Goal: Task Accomplishment & Management: Manage account settings

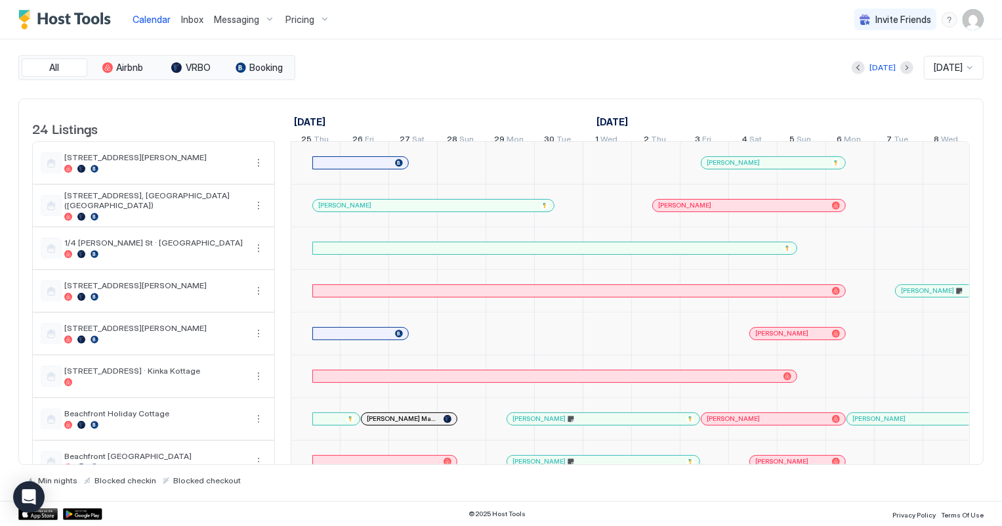
scroll to position [0, 728]
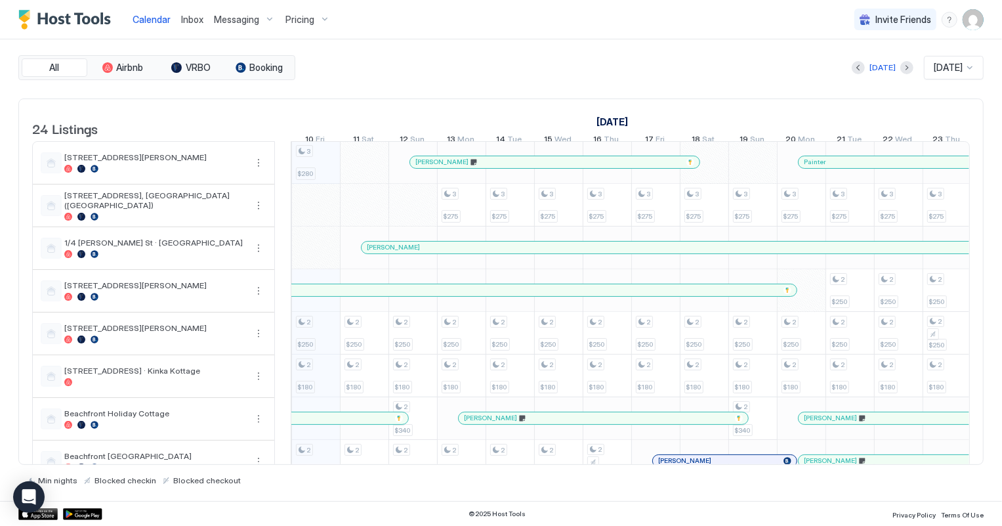
click at [192, 16] on span "Inbox" at bounding box center [192, 19] width 22 height 11
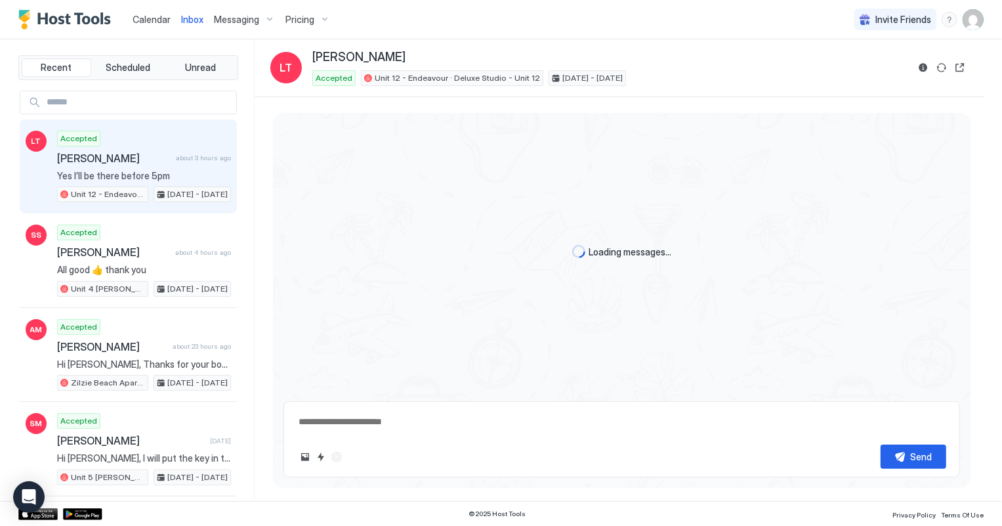
scroll to position [87, 0]
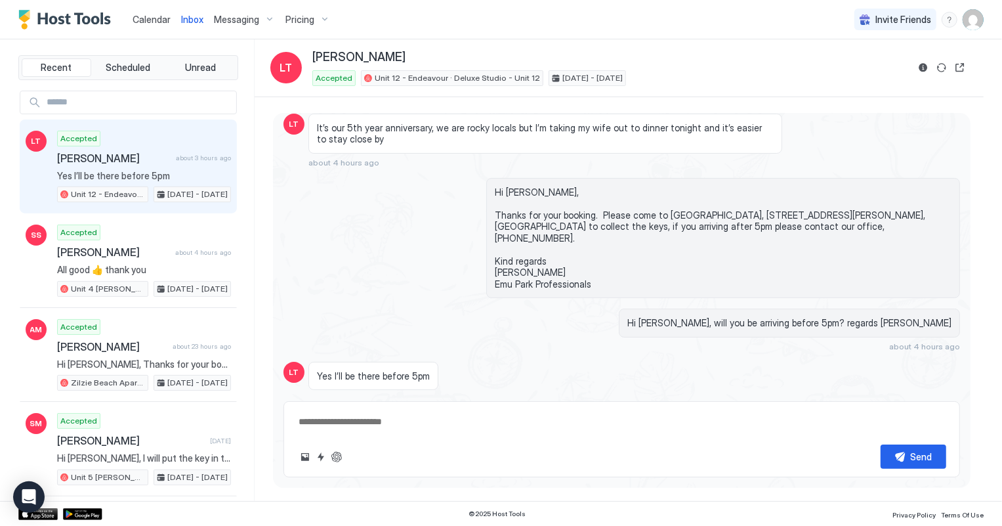
click at [156, 19] on span "Calendar" at bounding box center [152, 19] width 38 height 11
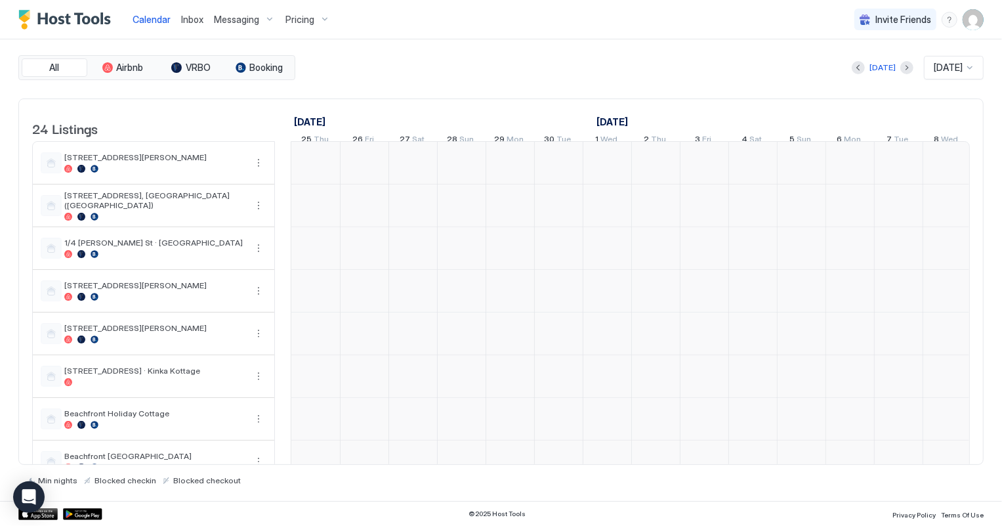
scroll to position [0, 728]
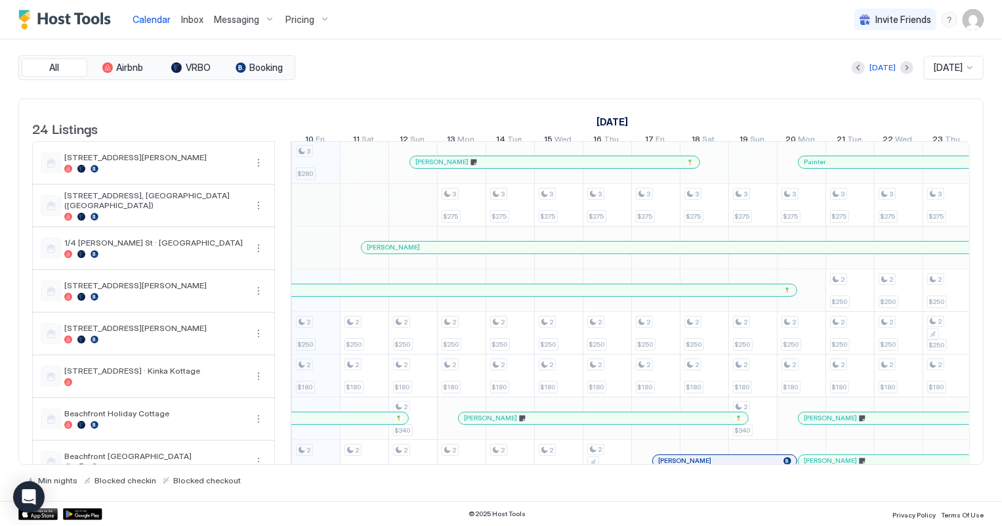
click at [198, 18] on span "Inbox" at bounding box center [192, 19] width 22 height 11
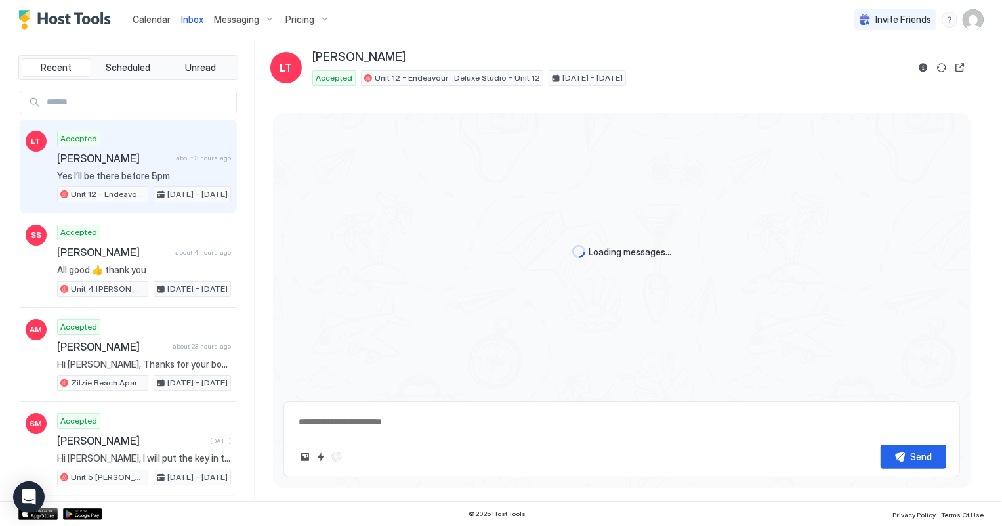
scroll to position [87, 0]
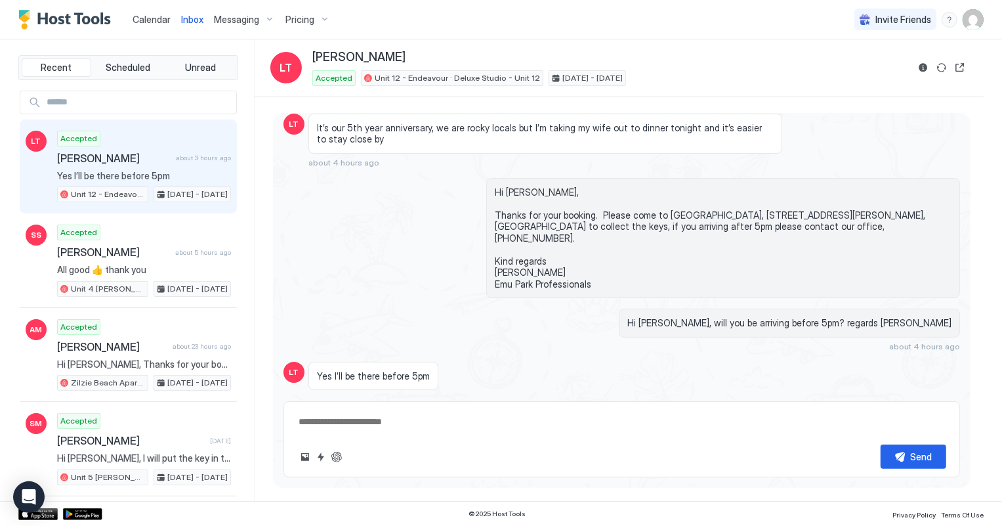
click at [186, 17] on span "Inbox" at bounding box center [192, 19] width 22 height 11
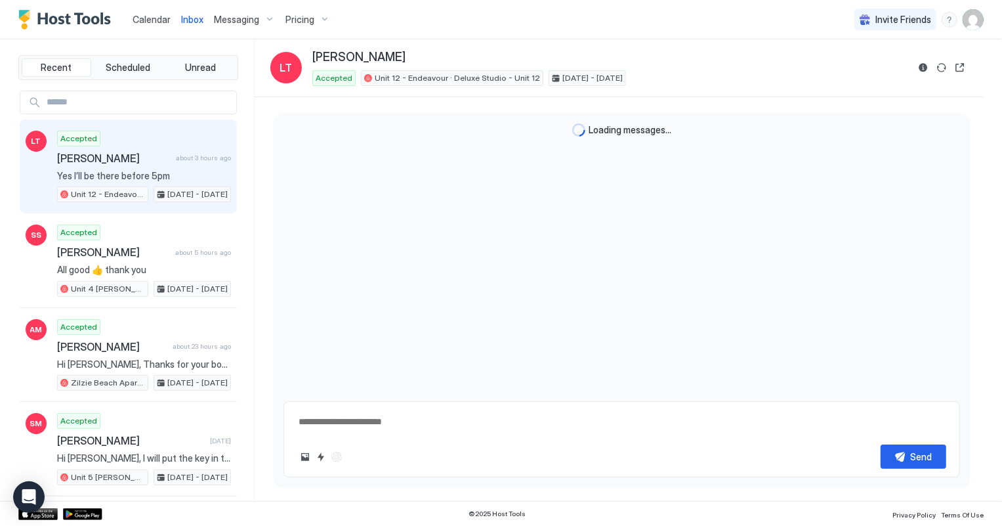
scroll to position [87, 0]
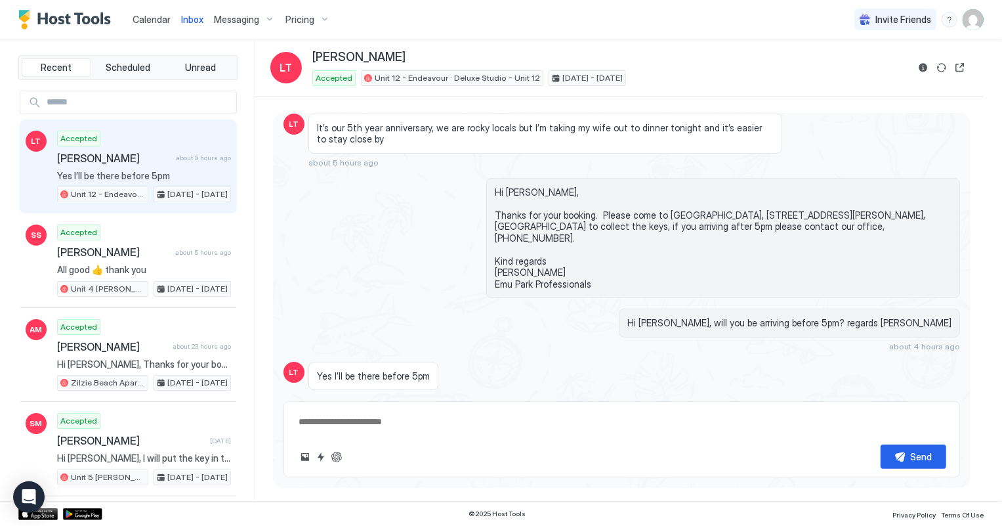
click at [144, 20] on span "Calendar" at bounding box center [152, 19] width 38 height 11
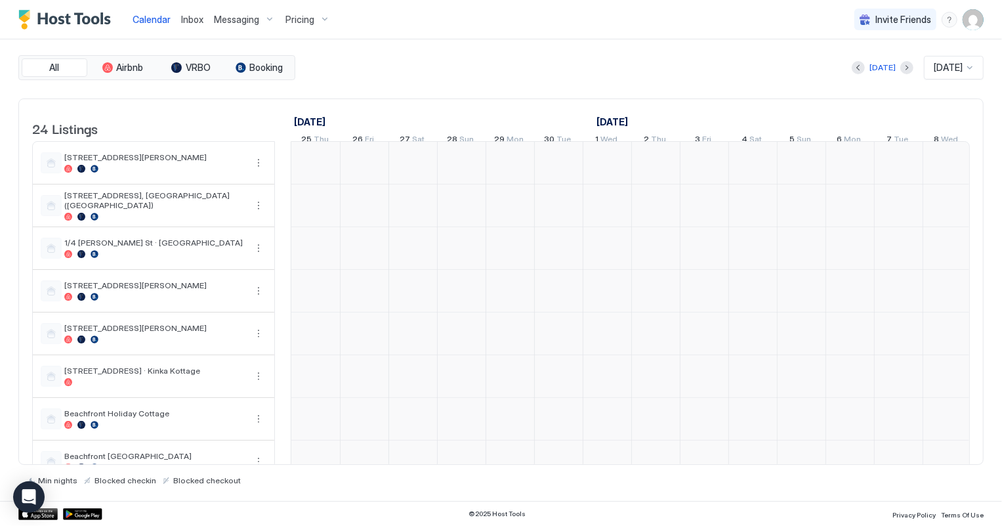
scroll to position [0, 728]
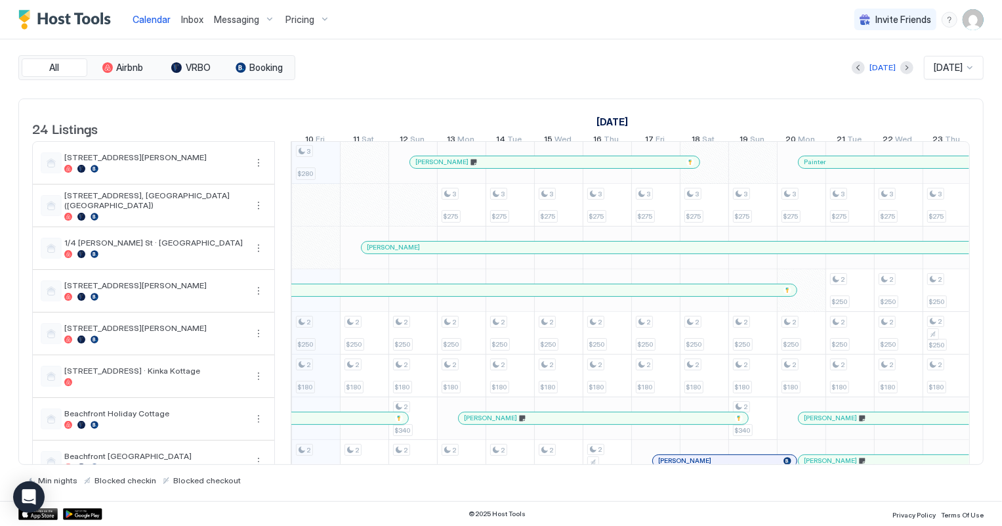
click at [192, 16] on span "Inbox" at bounding box center [192, 19] width 22 height 11
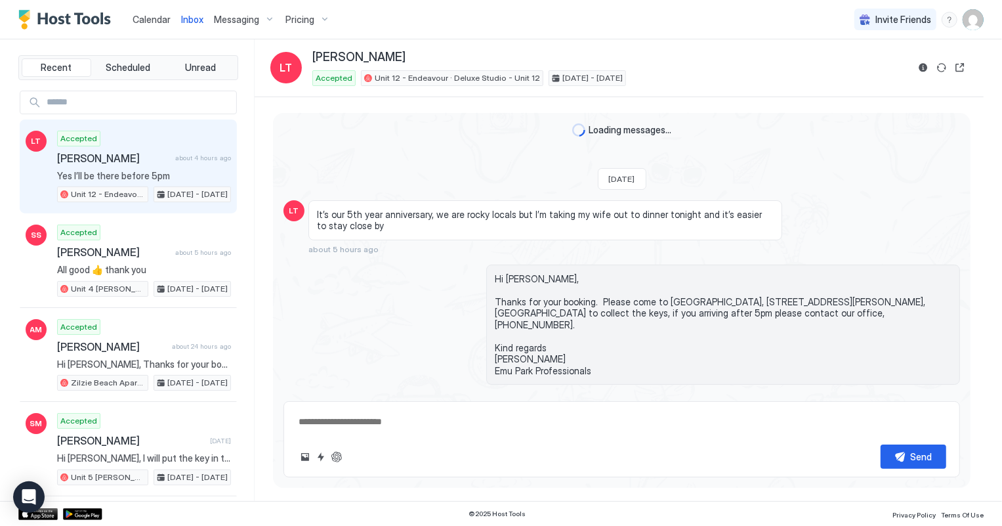
scroll to position [100, 0]
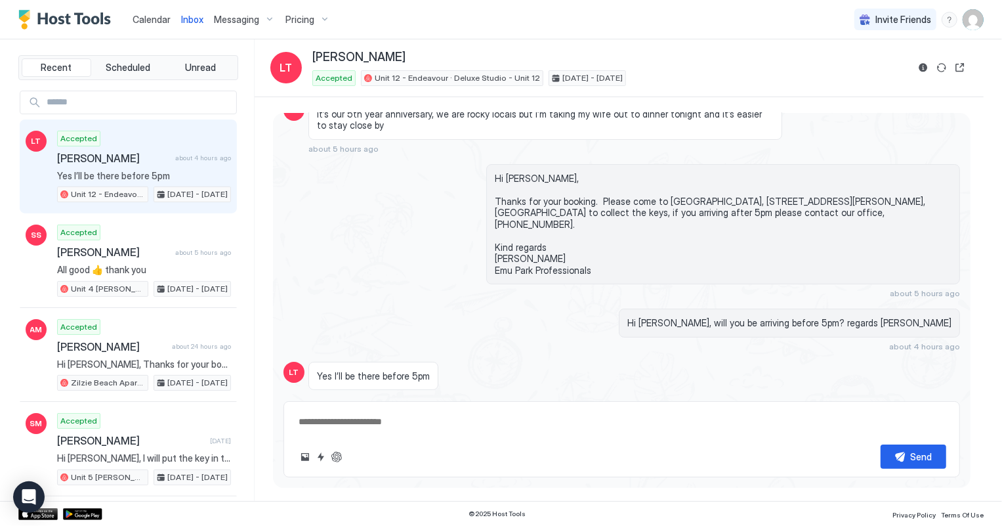
click at [150, 19] on span "Calendar" at bounding box center [152, 19] width 38 height 11
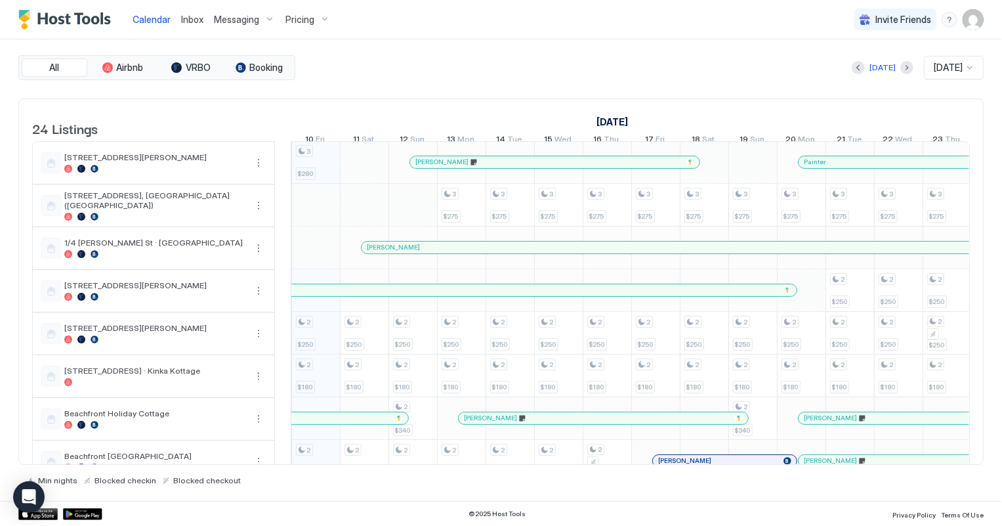
click at [189, 17] on span "Inbox" at bounding box center [192, 19] width 22 height 11
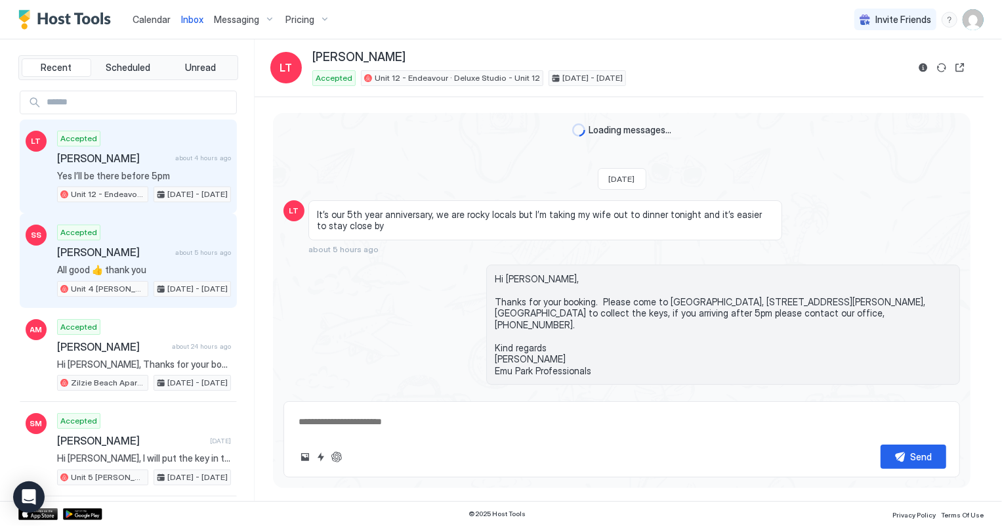
scroll to position [87, 0]
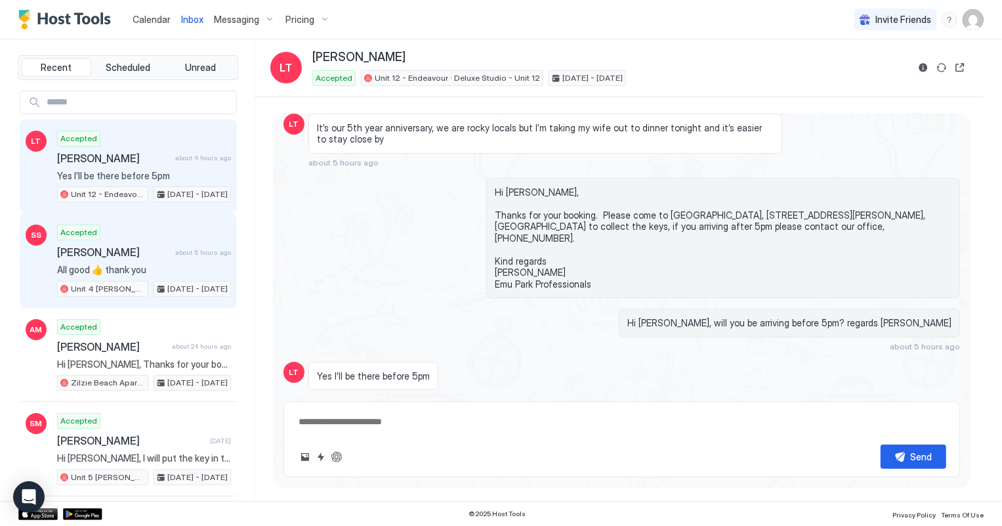
click at [106, 259] on div "Accepted [PERSON_NAME] about 5 hours ago All good 👍 thank you Unit 4 [PERSON_NA…" at bounding box center [144, 260] width 174 height 72
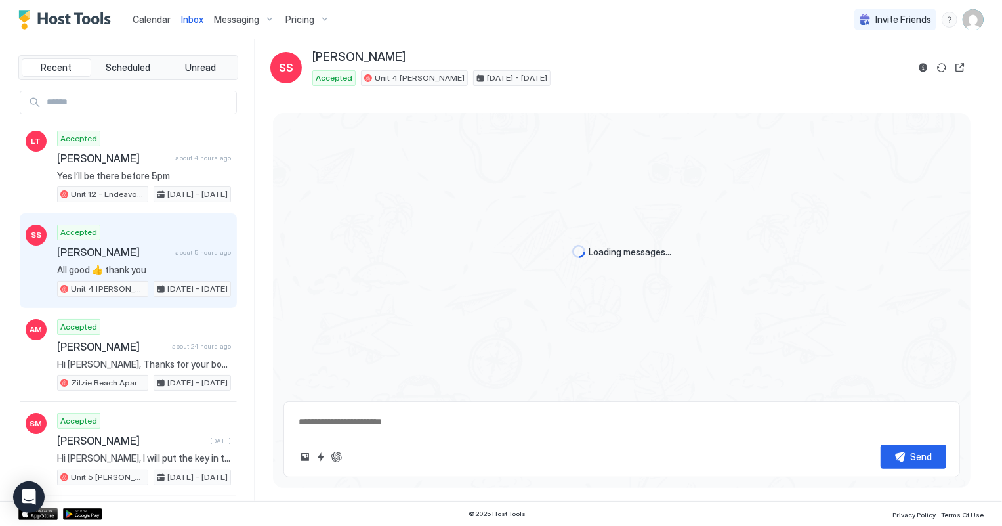
scroll to position [314, 0]
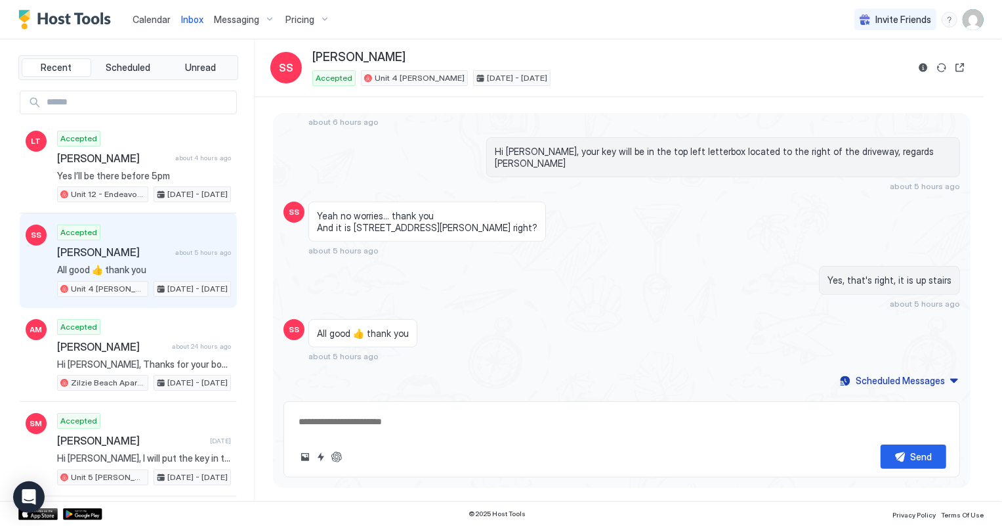
click at [141, 19] on span "Calendar" at bounding box center [152, 19] width 38 height 11
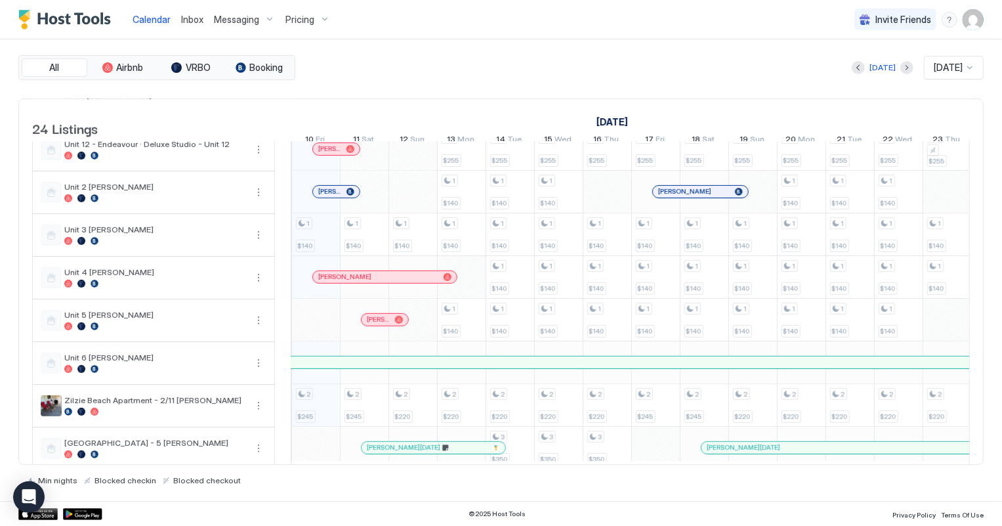
scroll to position [717, 0]
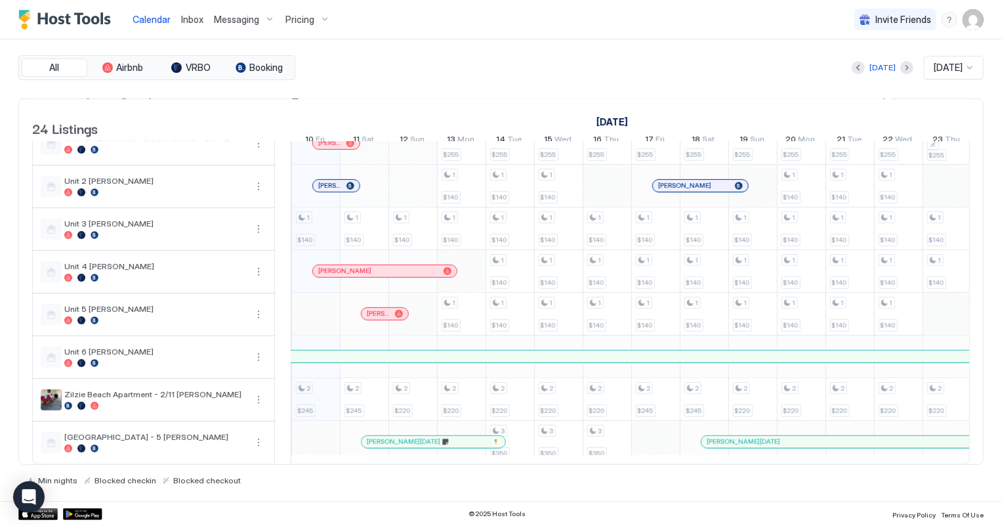
click at [371, 266] on span "[PERSON_NAME]" at bounding box center [344, 270] width 53 height 9
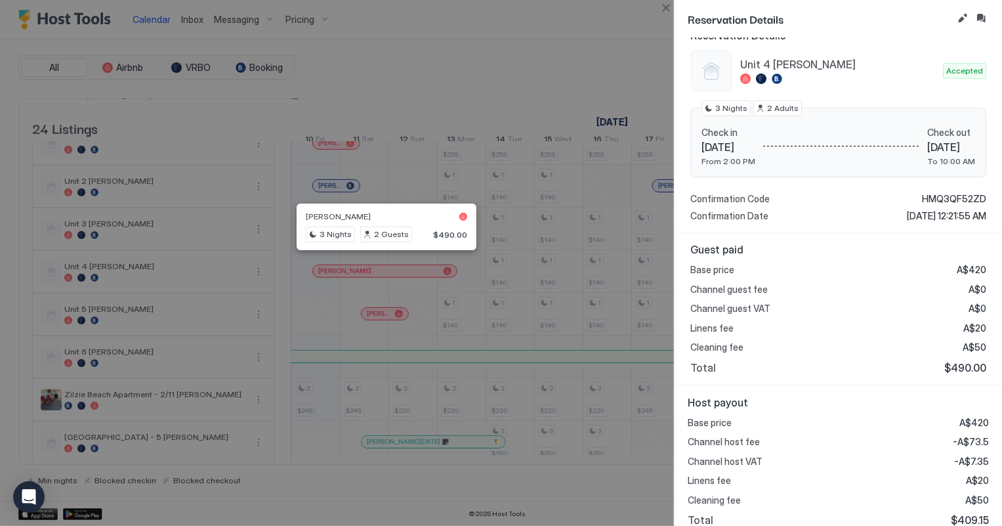
scroll to position [137, 0]
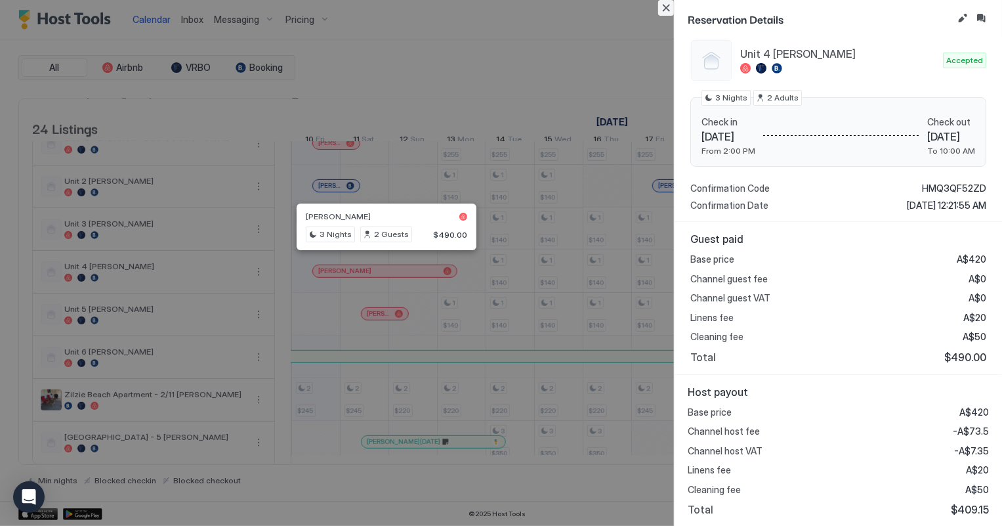
click at [669, 6] on button "Close" at bounding box center [666, 8] width 16 height 16
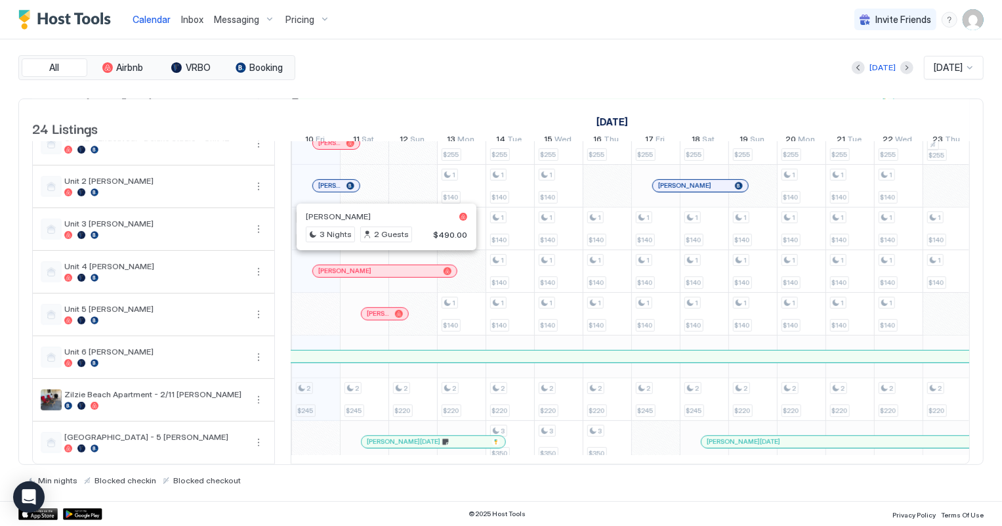
click at [199, 19] on span "Inbox" at bounding box center [192, 19] width 22 height 11
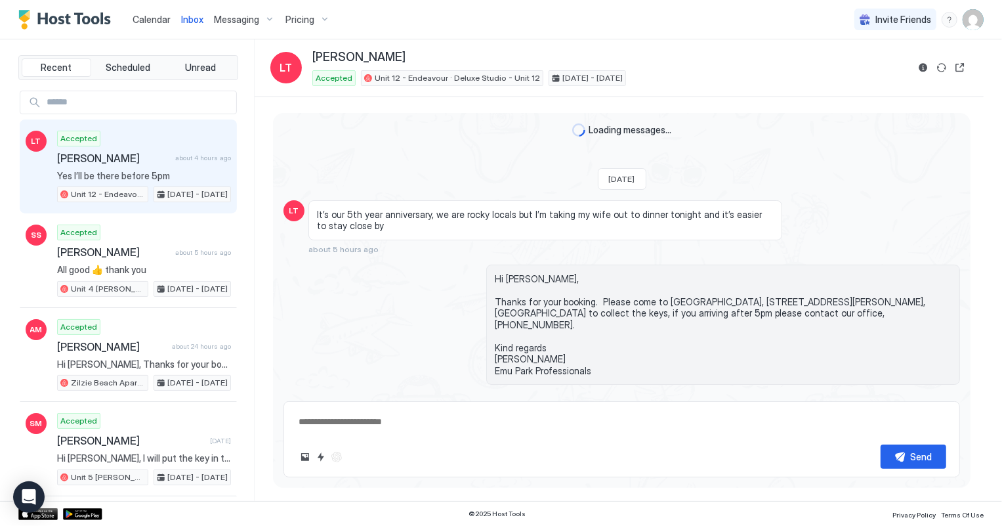
scroll to position [87, 0]
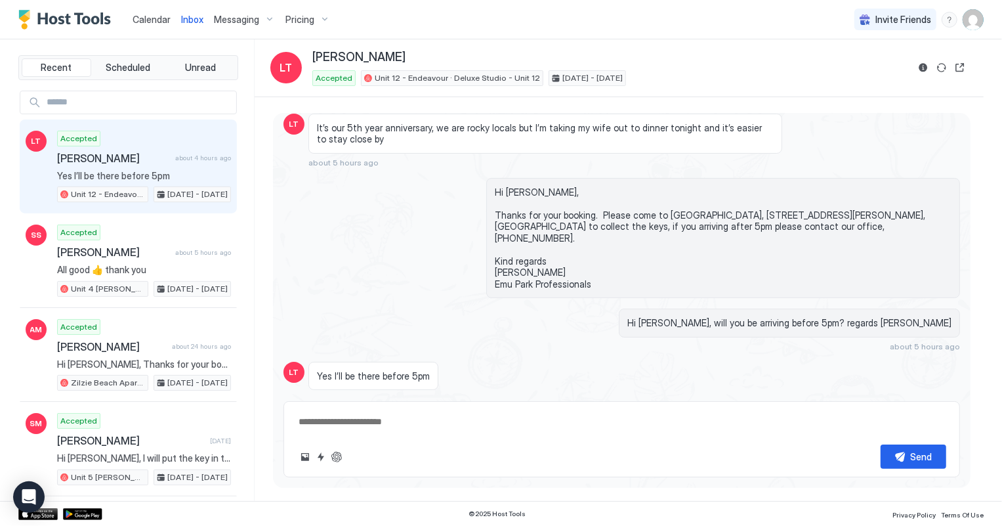
click at [136, 20] on span "Calendar" at bounding box center [152, 19] width 38 height 11
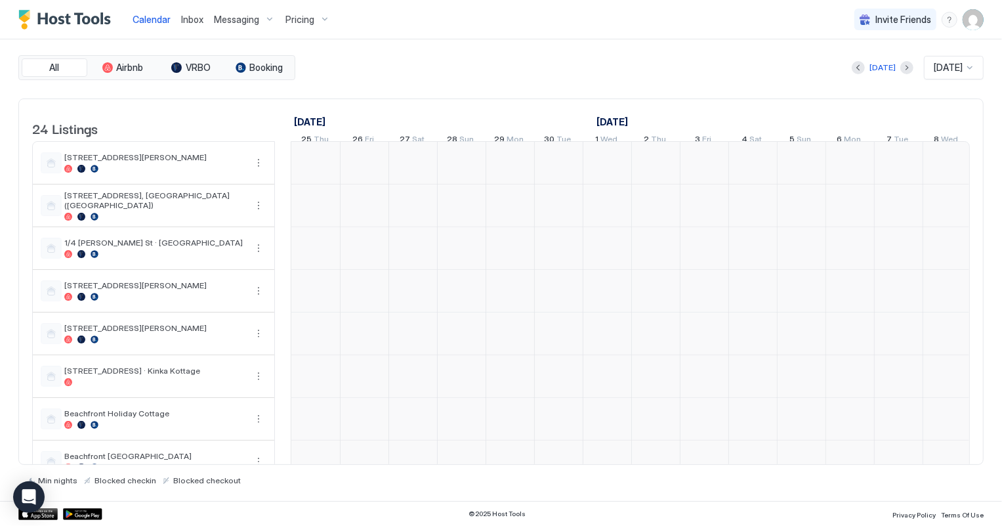
scroll to position [0, 728]
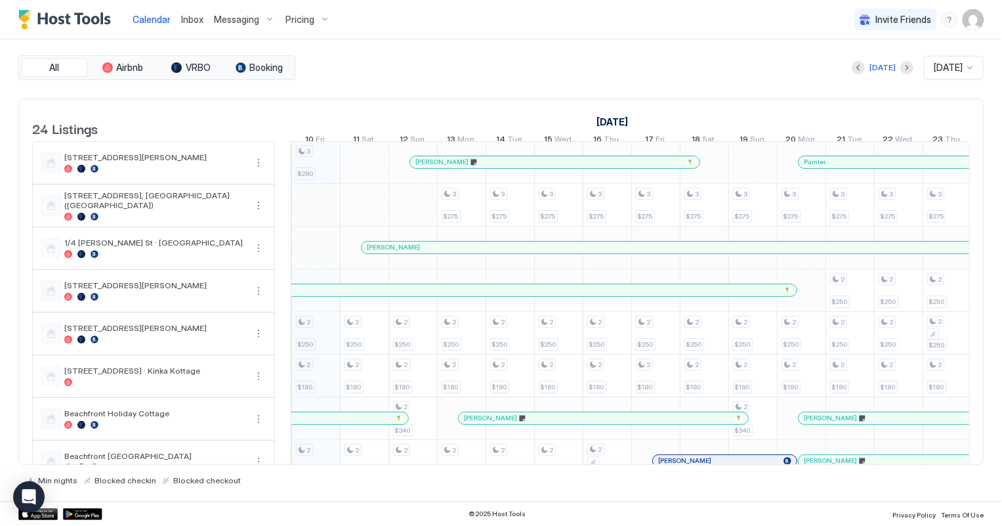
click at [948, 77] on div "[DATE]" at bounding box center [954, 68] width 60 height 24
click at [946, 136] on span "[DATE]" at bounding box center [946, 134] width 26 height 10
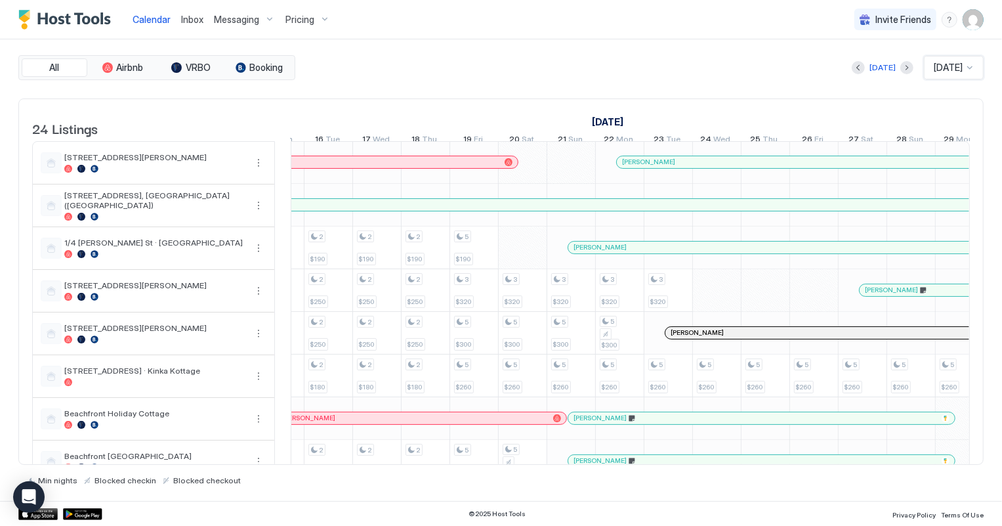
scroll to position [0, 1579]
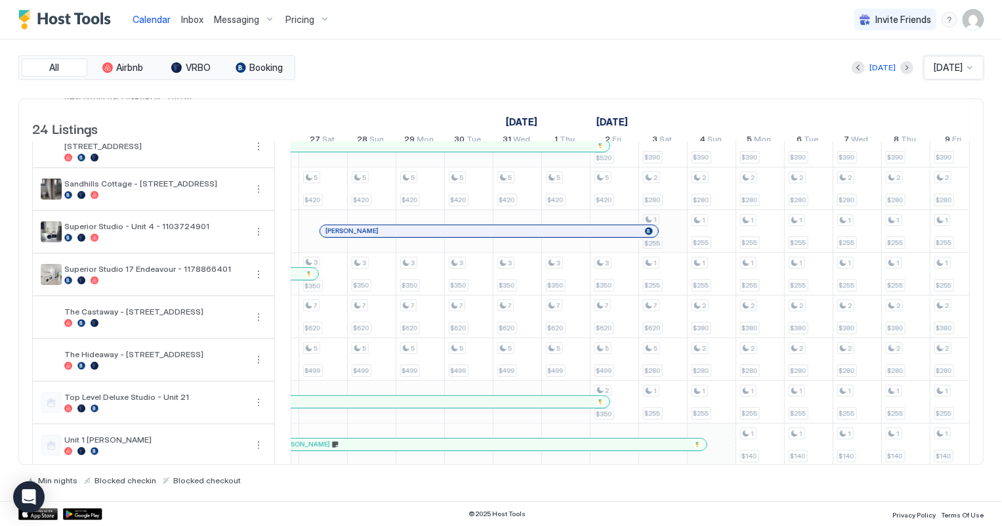
click at [678, 236] on div "2 $190 2 $250 2 $250 2 $180 2 $299 3 $390 2 $280 1 $255 1 $255 2 $380 2 $280 1 …" at bounding box center [590, 294] width 2622 height 1023
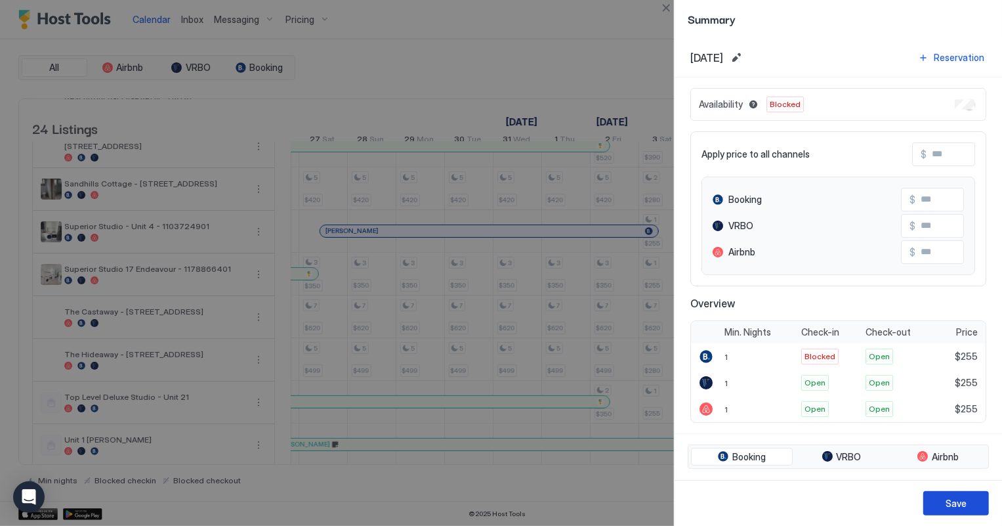
click at [957, 499] on div "Save" at bounding box center [956, 503] width 21 height 14
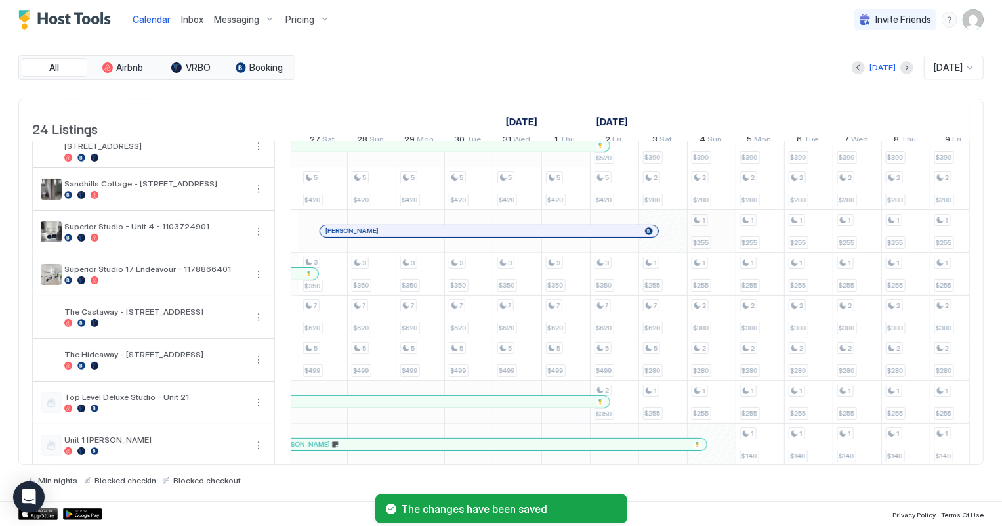
click at [704, 230] on div "2 $190 2 $250 2 $250 2 $180 2 $299 3 $390 2 $280 1 $255 1 $255 2 $380 2 $280 1 …" at bounding box center [590, 294] width 2622 height 1023
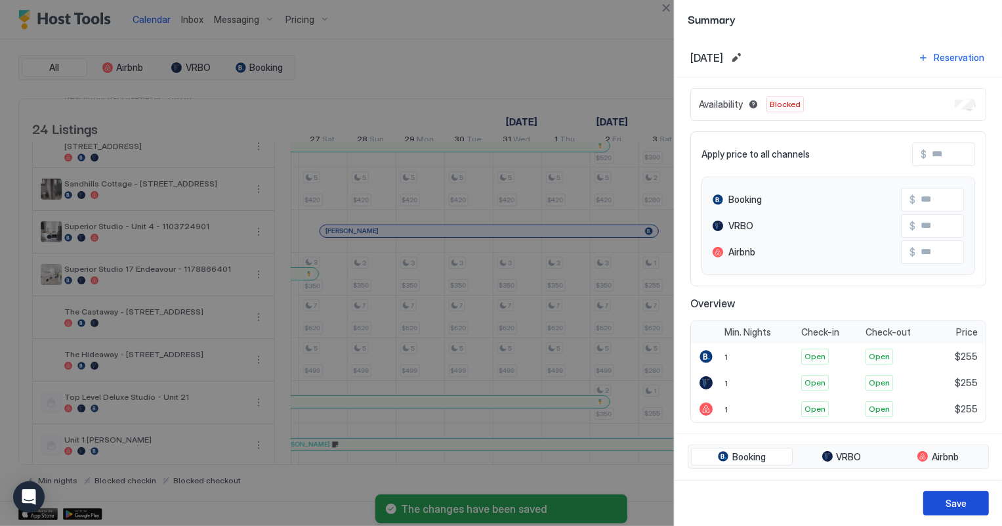
click at [970, 504] on button "Save" at bounding box center [956, 503] width 66 height 24
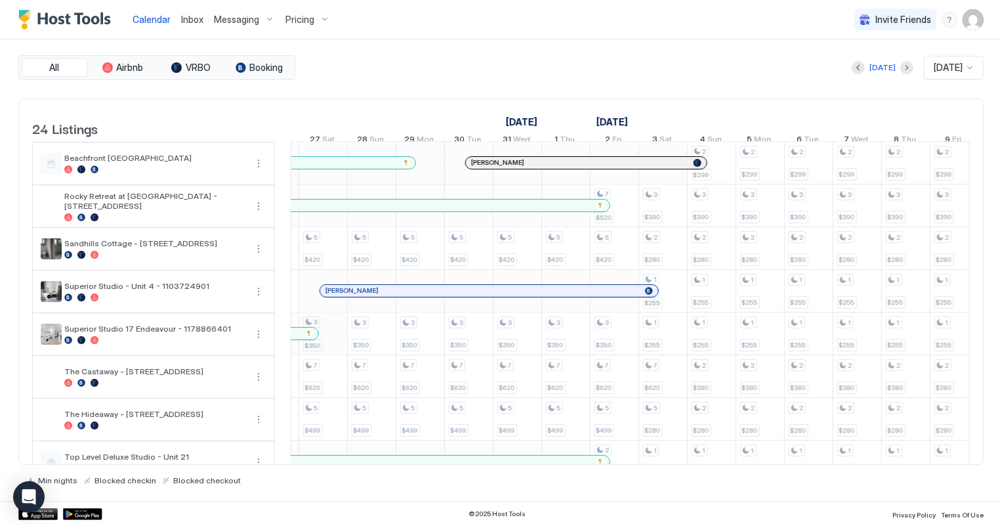
click at [327, 343] on div "2 $190 2 $250 2 $250 2 $180 2 $299 3 $390 2 $280 1 $255 1 $255 2 $380 2 $280 1 …" at bounding box center [590, 354] width 2622 height 1023
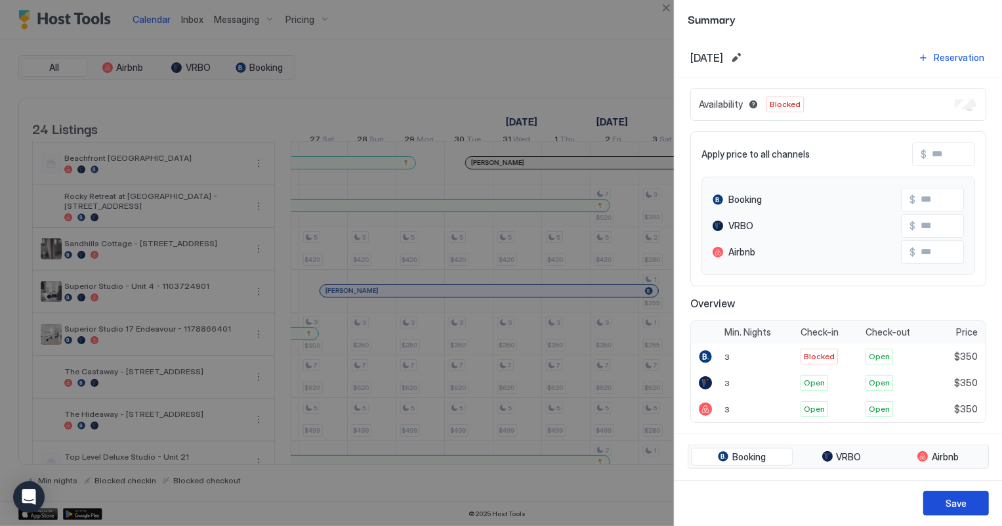
click at [973, 495] on button "Save" at bounding box center [956, 503] width 66 height 24
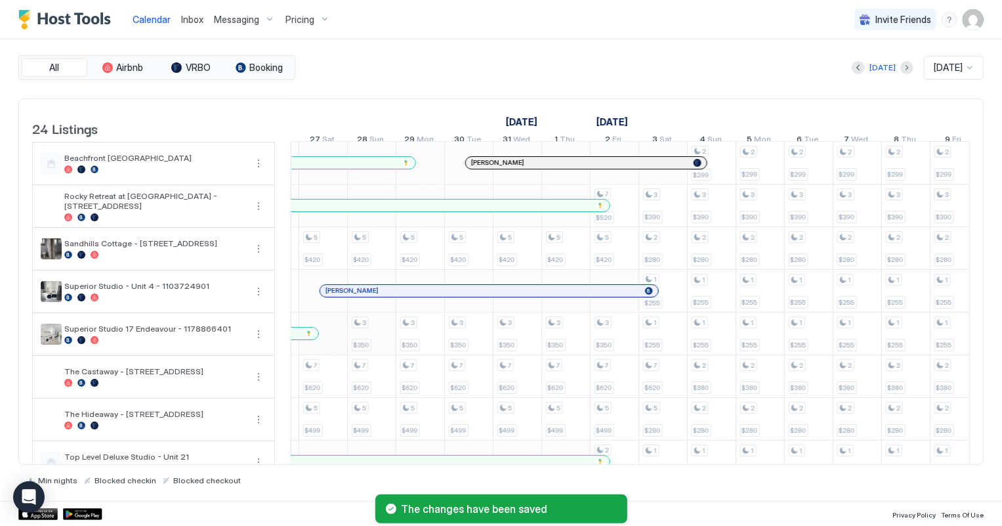
click at [392, 330] on div "2 $190 2 $250 2 $250 2 $180 2 $299 3 $390 2 $280 1 $255 1 $255 2 $380 2 $280 1 …" at bounding box center [590, 354] width 2622 height 1023
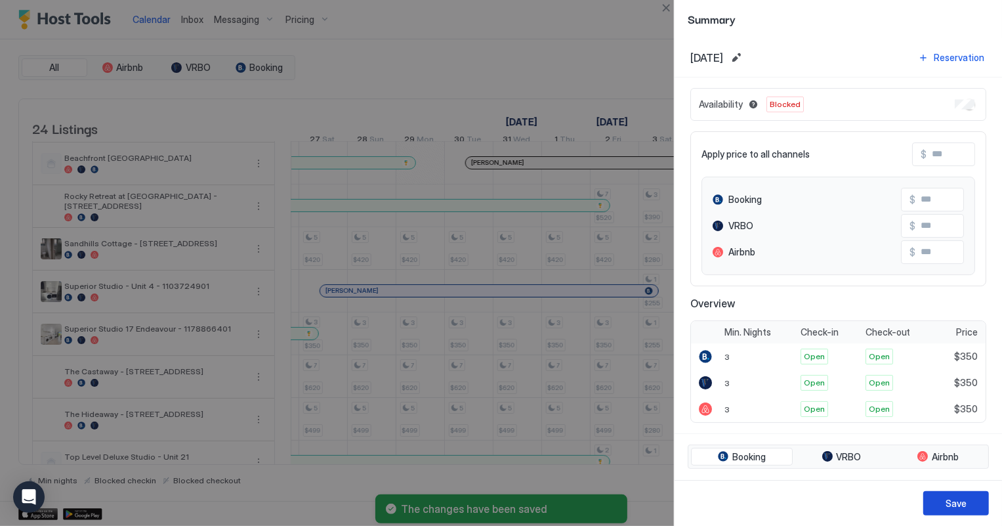
click at [962, 493] on button "Save" at bounding box center [956, 503] width 66 height 24
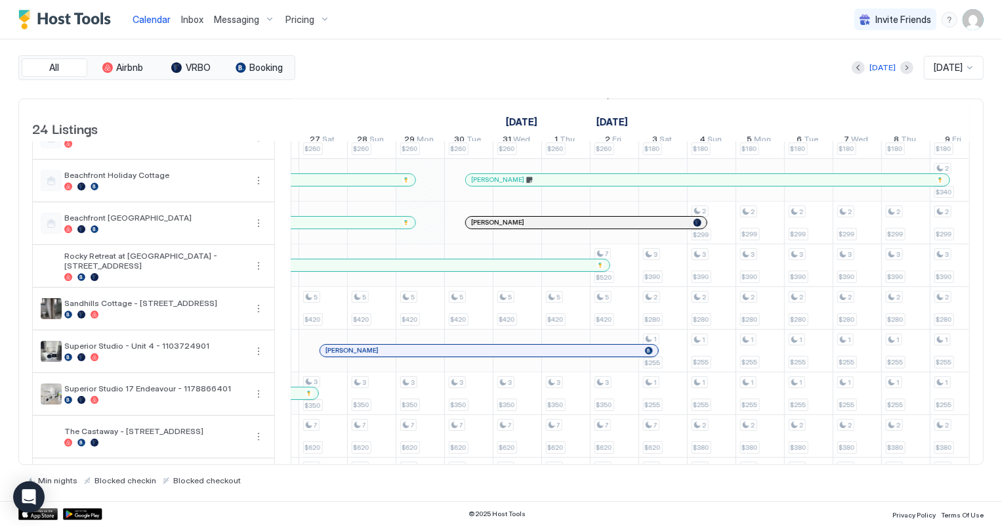
scroll to position [298, 0]
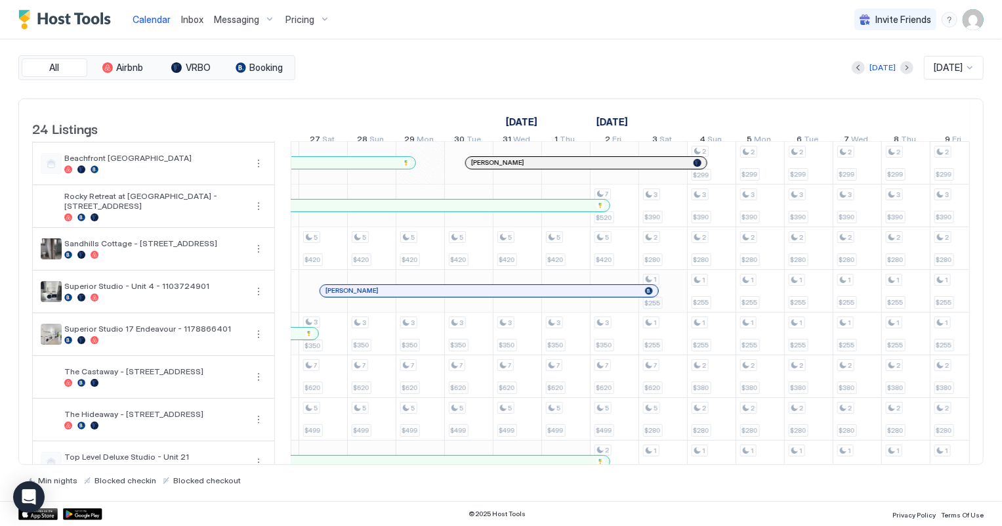
click at [671, 299] on div "2 $190 2 $250 2 $250 2 $180 2 $299 3 $390 2 $280 1 $255 1 $255 2 $380 2 $280 1 …" at bounding box center [590, 354] width 2622 height 1023
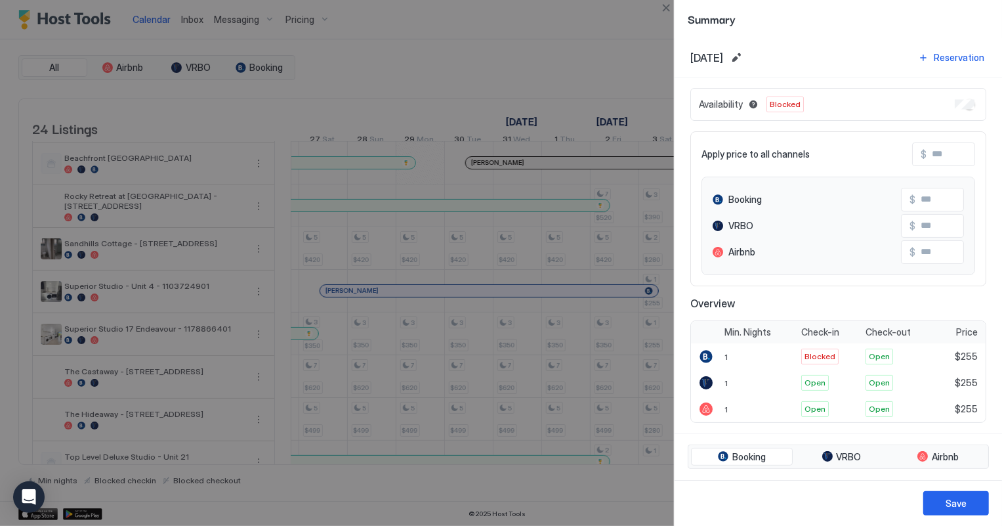
click at [604, 76] on div at bounding box center [501, 263] width 1002 height 526
click at [954, 505] on div "Save" at bounding box center [956, 503] width 21 height 14
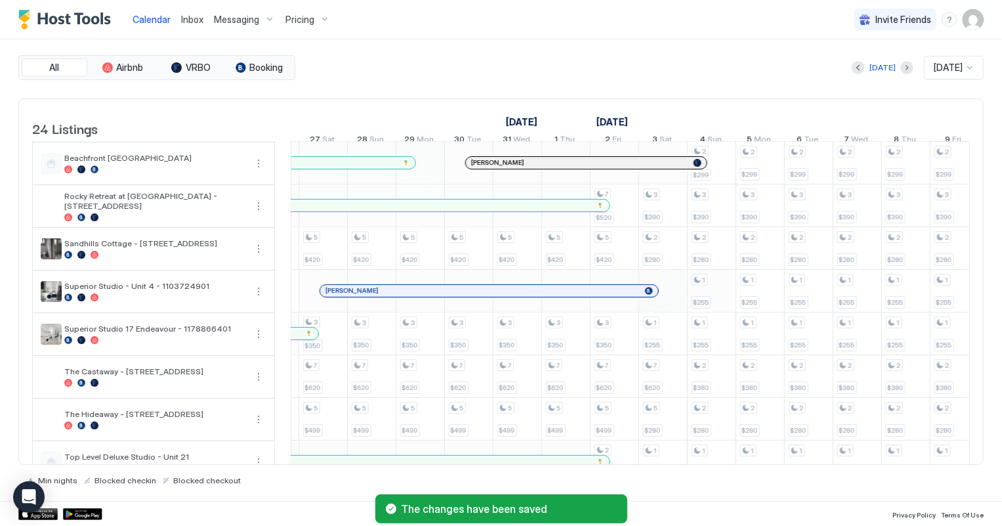
click at [707, 298] on div "2 $190 2 $250 2 $250 2 $180 2 $299 3 $390 2 $280 1 $255 1 $255 2 $380 2 $280 1 …" at bounding box center [590, 354] width 2622 height 1023
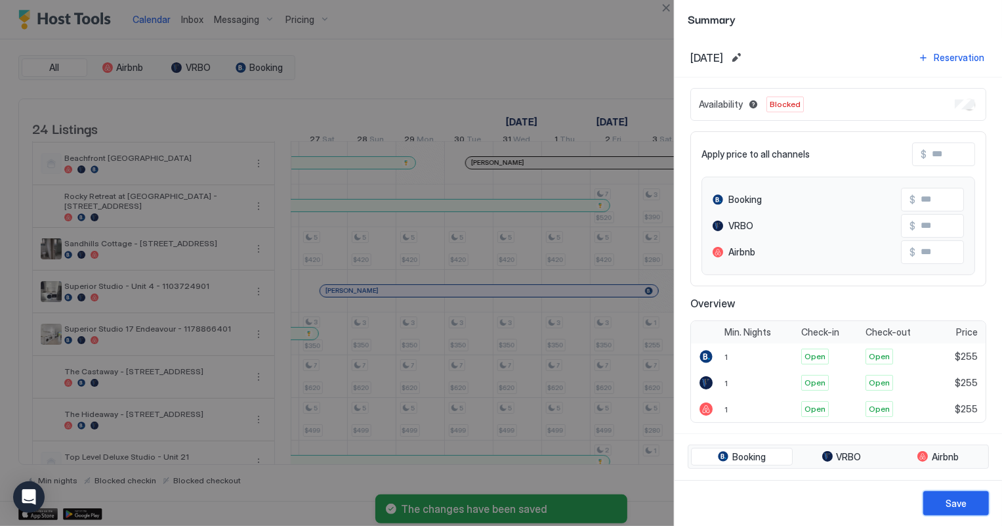
click at [951, 505] on div "Save" at bounding box center [956, 503] width 21 height 14
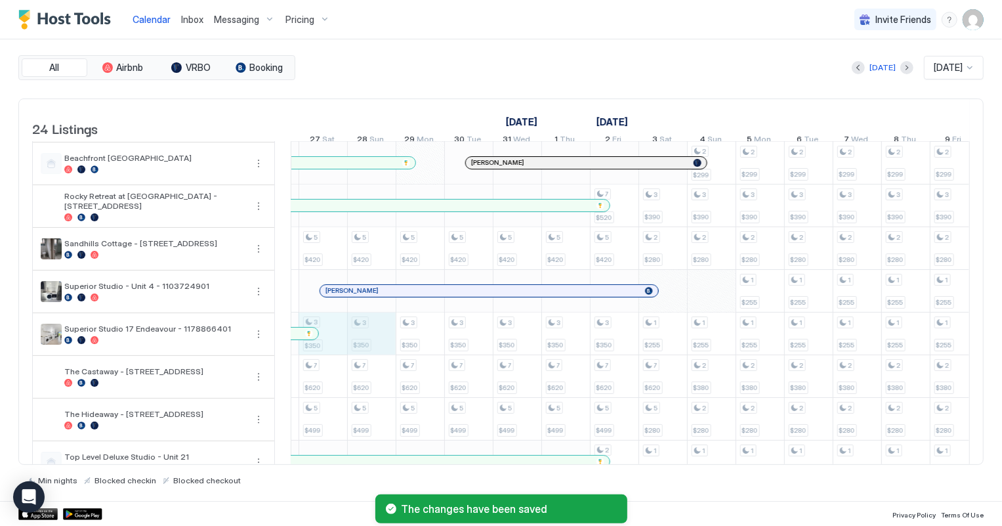
drag, startPoint x: 337, startPoint y: 342, endPoint x: 350, endPoint y: 342, distance: 13.8
click at [367, 342] on div "2 $190 2 $250 2 $250 2 $180 2 $299 3 $390 2 $280 1 $255 1 $255 2 $380 2 $280 1 …" at bounding box center [590, 354] width 2622 height 1023
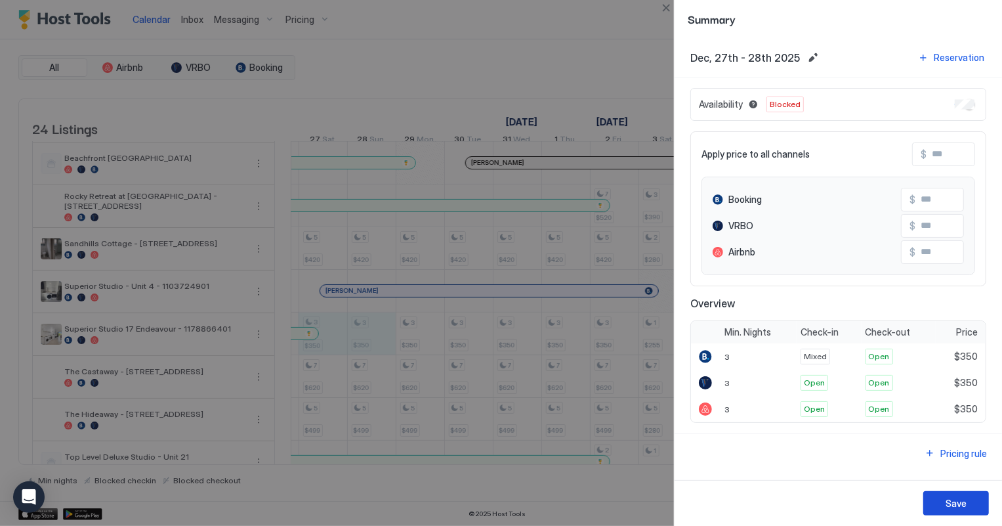
click at [965, 503] on div "Save" at bounding box center [956, 503] width 21 height 14
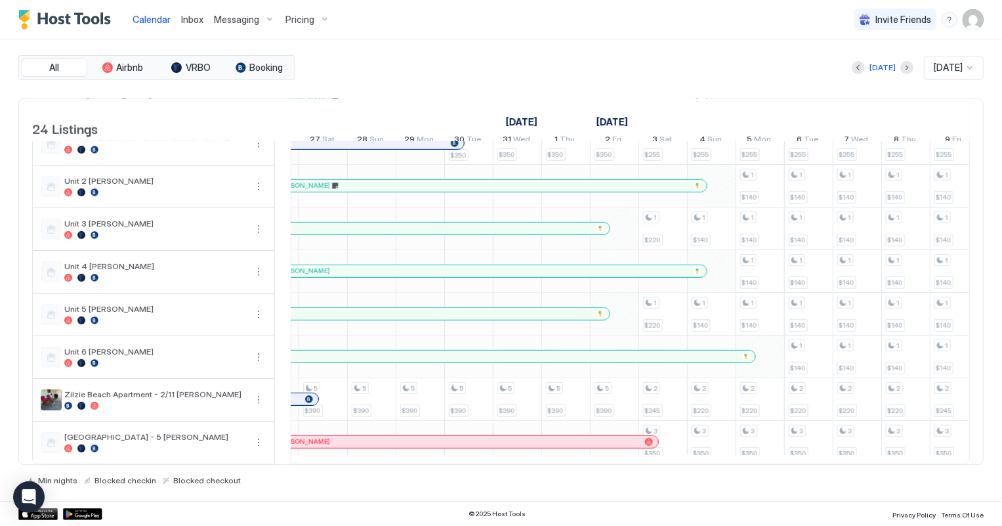
scroll to position [717, 0]
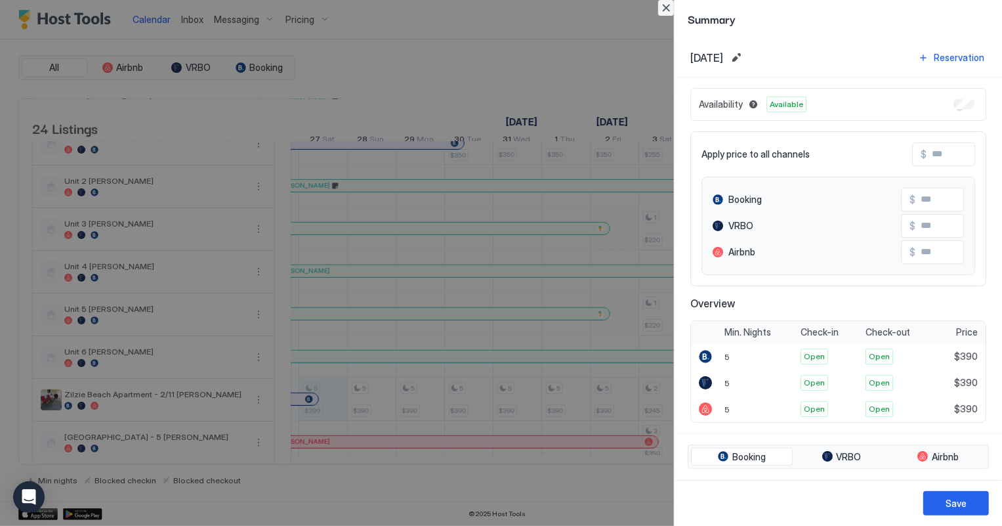
click at [663, 9] on button "Close" at bounding box center [666, 8] width 16 height 16
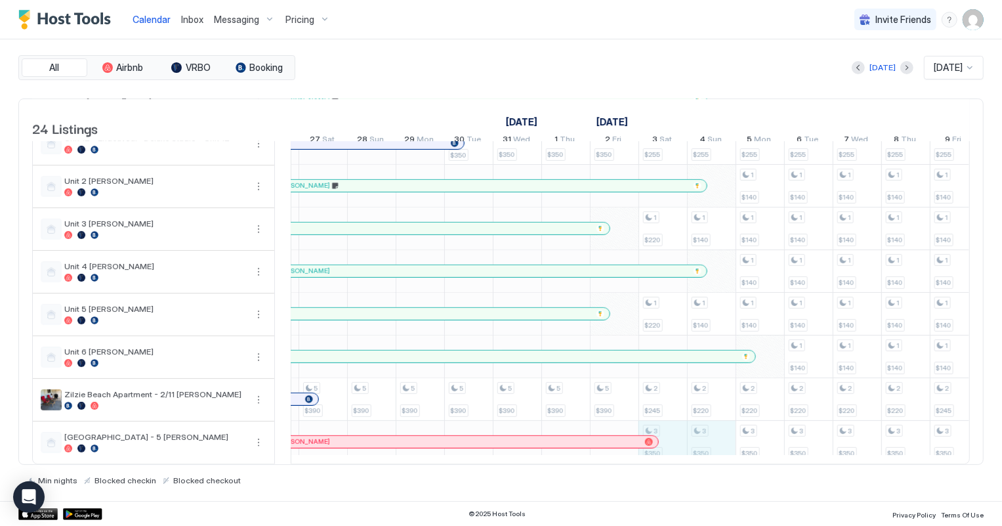
drag, startPoint x: 676, startPoint y: 434, endPoint x: 699, endPoint y: 430, distance: 23.4
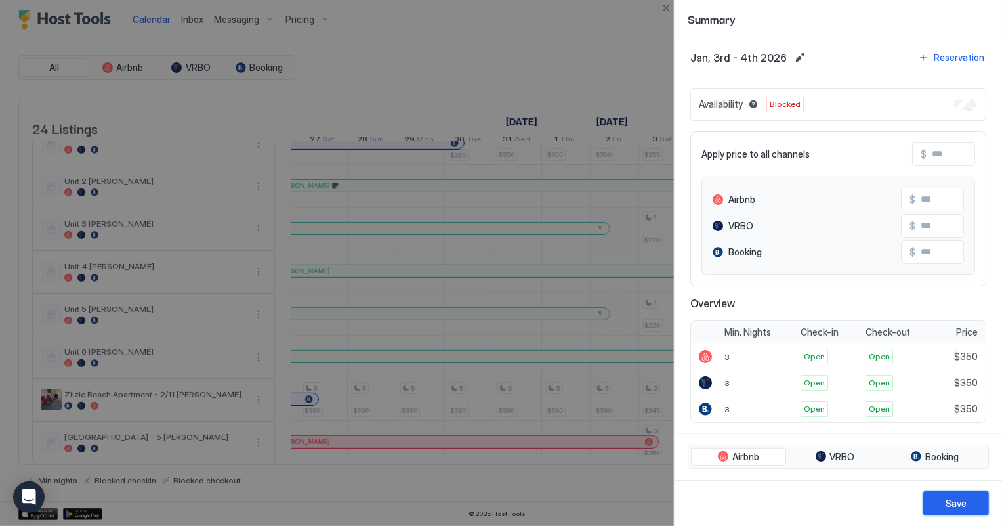
click at [960, 504] on div "Save" at bounding box center [956, 503] width 21 height 14
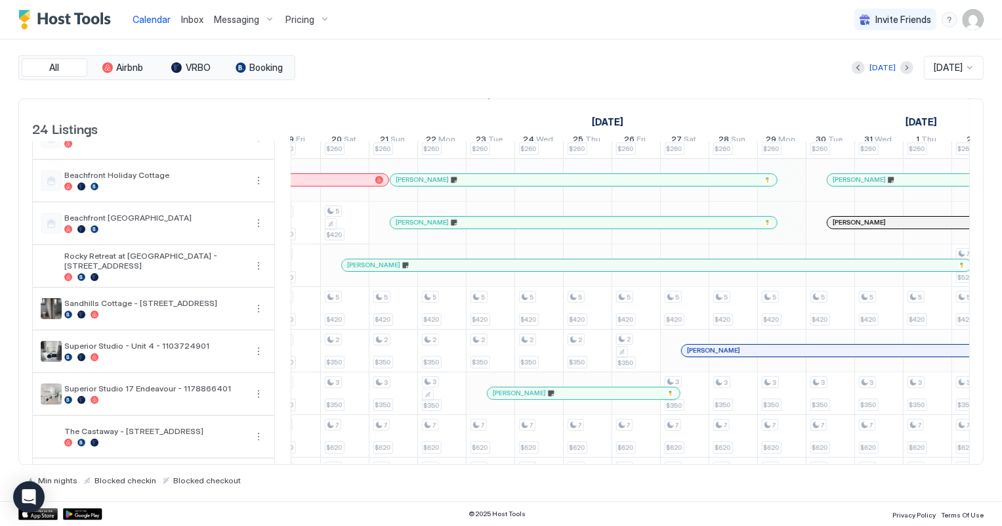
scroll to position [298, 0]
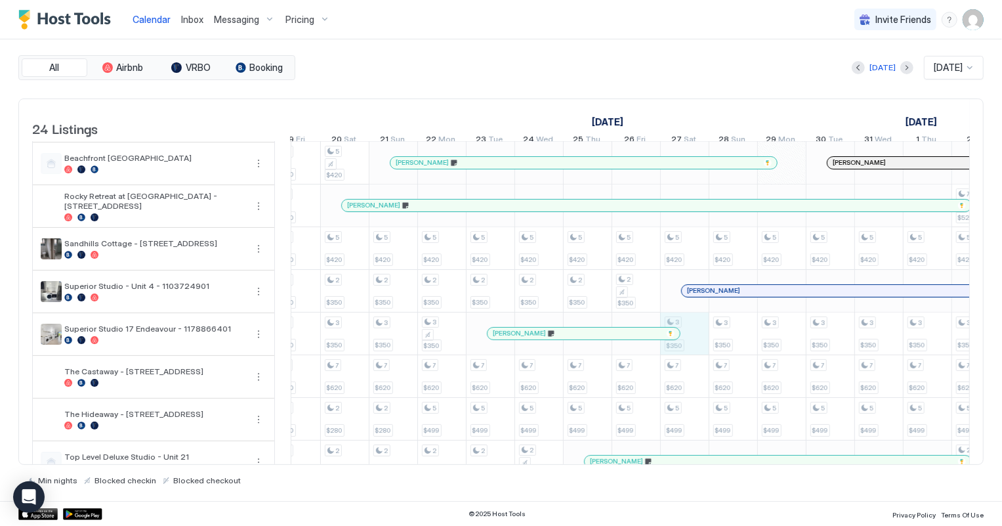
drag, startPoint x: 691, startPoint y: 341, endPoint x: 702, endPoint y: 341, distance: 11.2
click at [702, 341] on div "2 $190 2 $250 2 $250 2 $180 2 $299 3 $390 2 $280 1 $255 1 $255 2 $380 2 $280 1 …" at bounding box center [951, 354] width 2622 height 1023
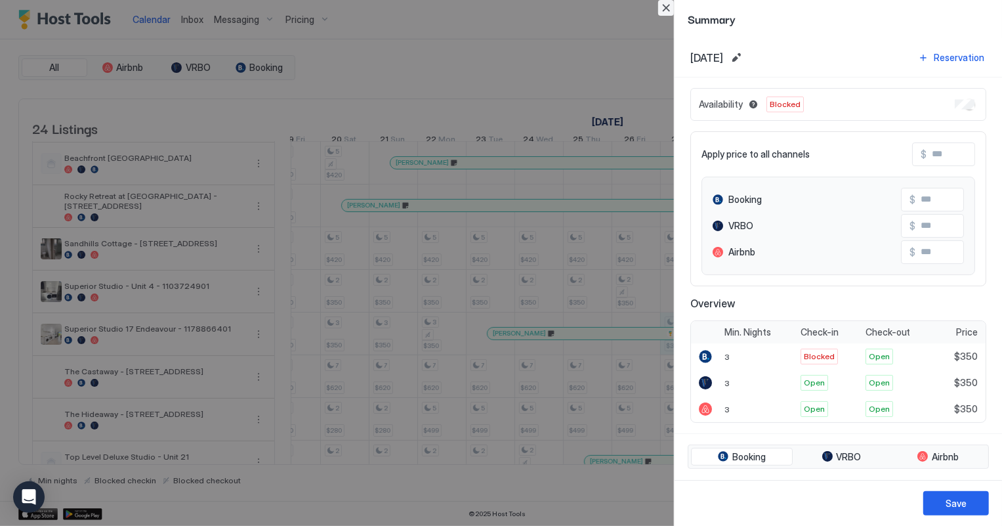
click at [663, 9] on button "Close" at bounding box center [666, 8] width 16 height 16
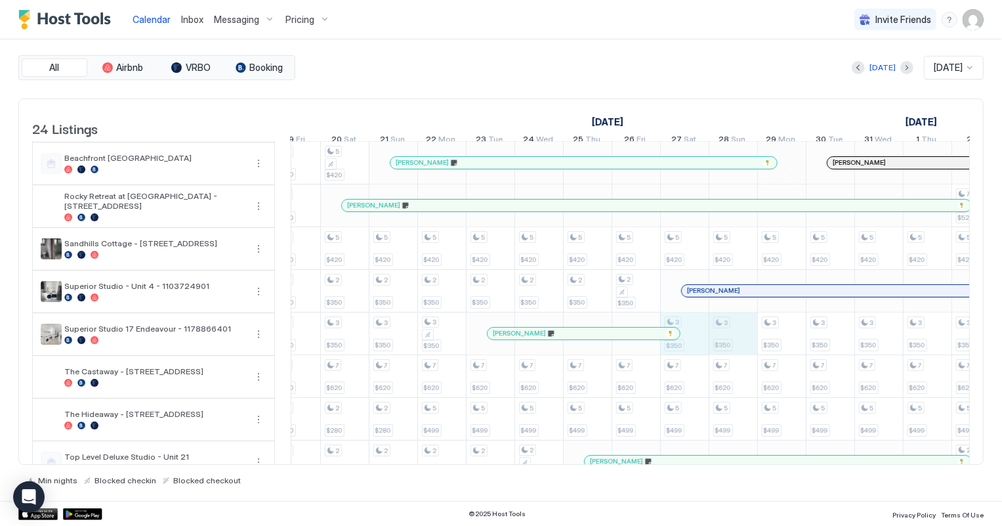
drag, startPoint x: 696, startPoint y: 343, endPoint x: 712, endPoint y: 343, distance: 16.4
click at [715, 343] on div "2 $190 2 $250 2 $250 2 $180 2 $299 3 $390 2 $280 1 $255 1 $255 2 $380 2 $280 1 …" at bounding box center [951, 354] width 2622 height 1023
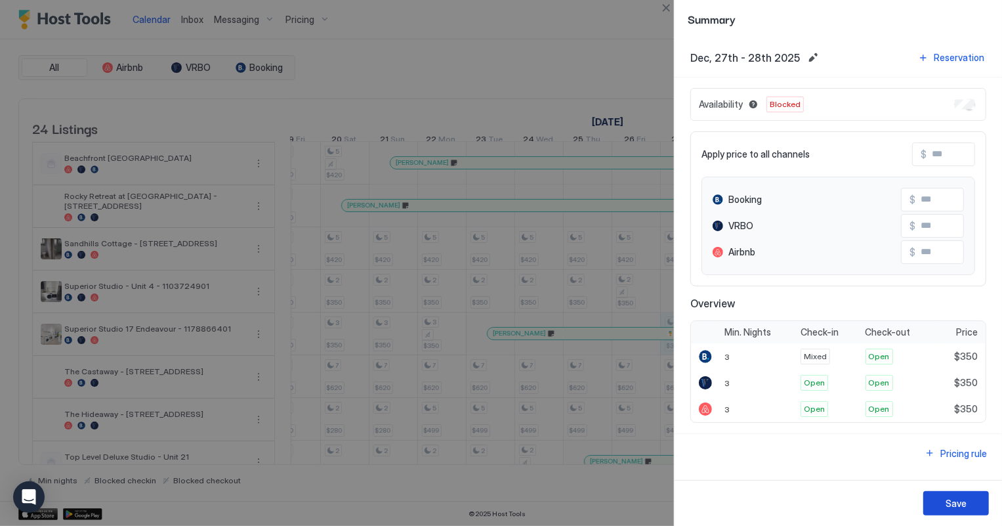
click at [955, 496] on div "Save" at bounding box center [956, 503] width 21 height 14
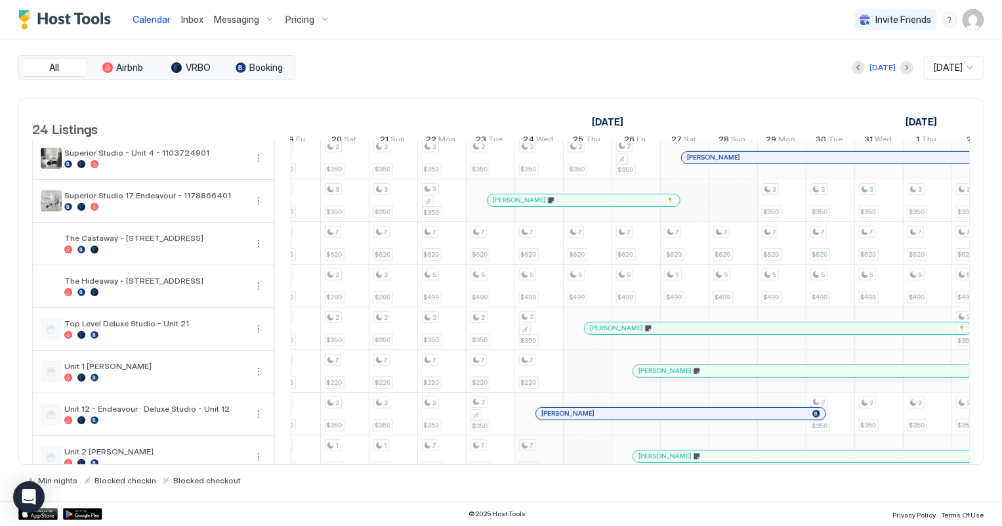
scroll to position [359, 0]
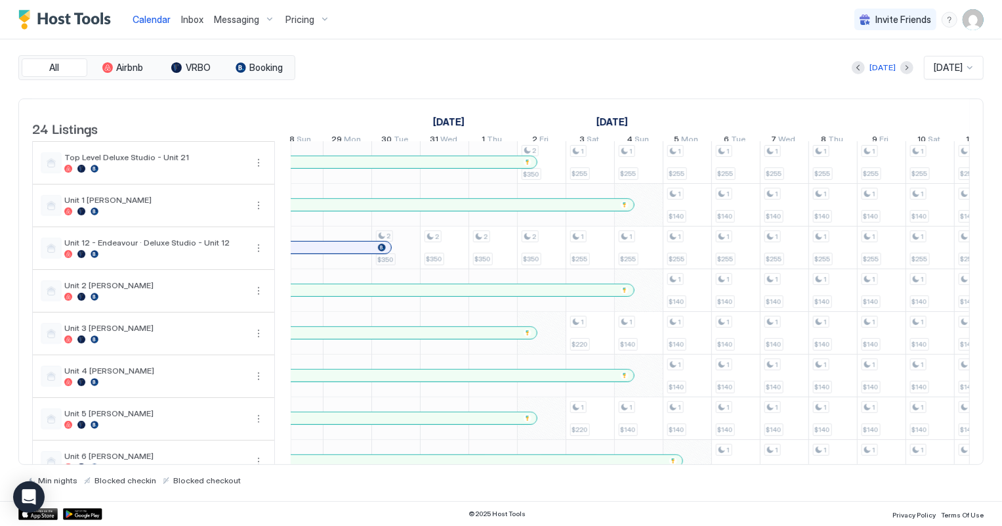
click at [408, 262] on div "2 $190 2 $250 2 $250 2 $180 2 $299 3 $390 2 $280 1 $255 1 $255 2 $380 2 $280 1 …" at bounding box center [517, 55] width 2622 height 1023
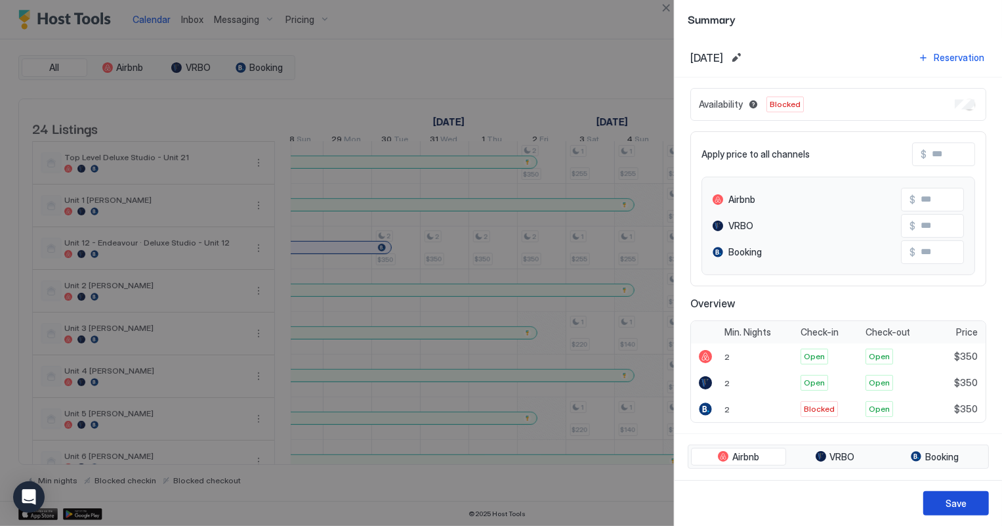
click at [978, 501] on button "Save" at bounding box center [956, 503] width 66 height 24
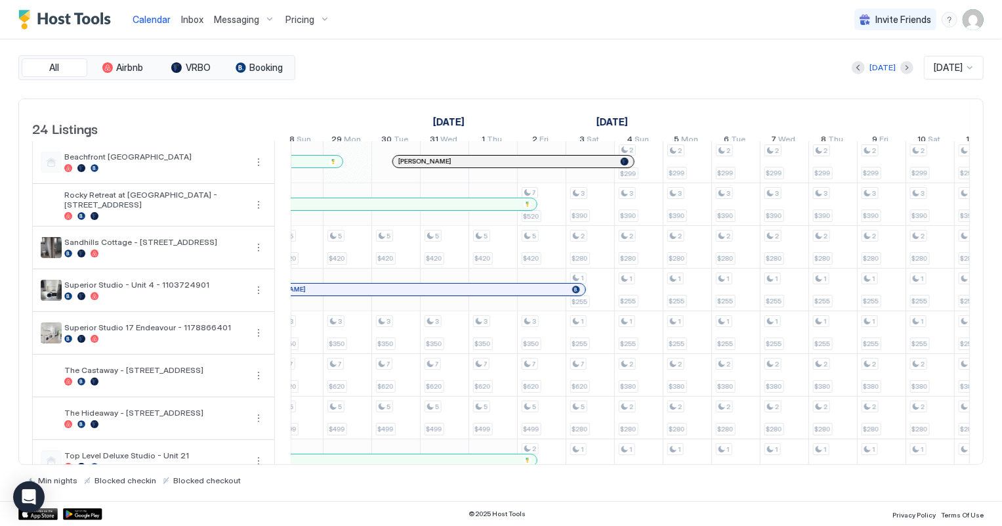
click at [303, 17] on span "Pricing" at bounding box center [299, 20] width 29 height 12
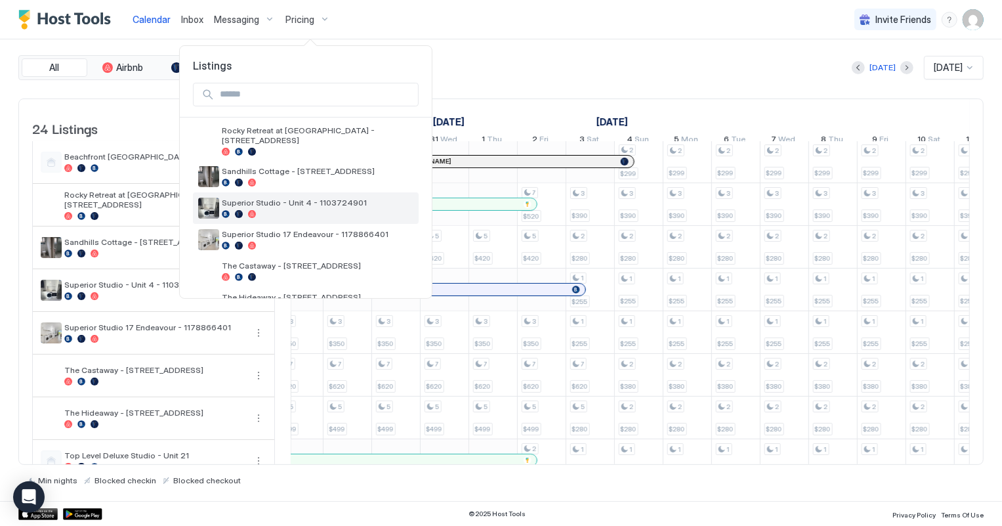
click at [331, 198] on span "Superior Studio - Unit 4 - 1103724901" at bounding box center [318, 203] width 192 height 10
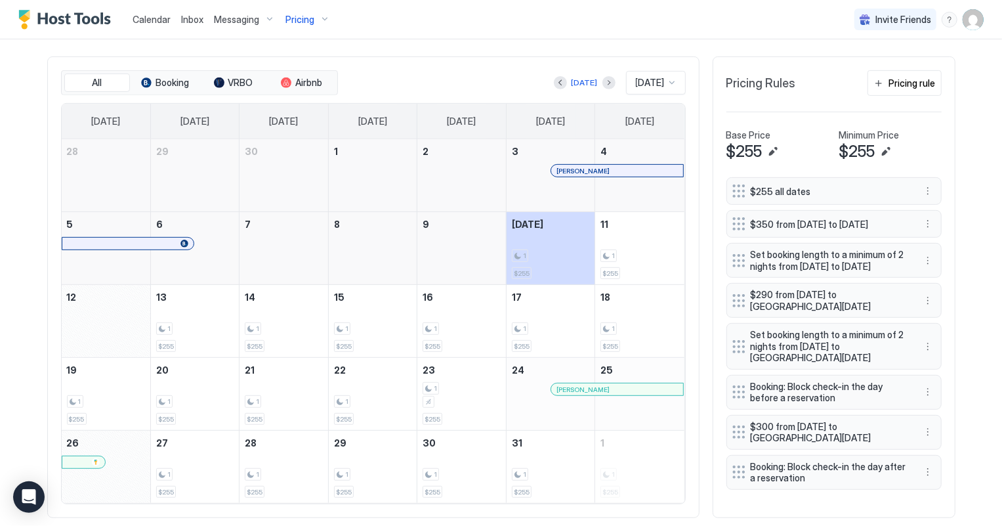
scroll to position [414, 0]
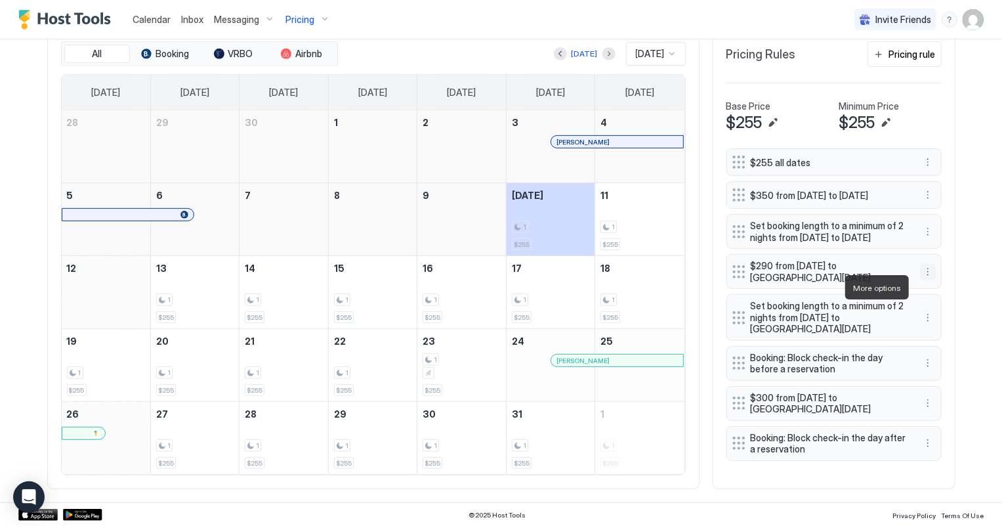
click at [920, 280] on button "More options" at bounding box center [928, 272] width 16 height 16
click at [958, 225] on div at bounding box center [501, 263] width 1002 height 526
click at [301, 18] on span "Pricing" at bounding box center [299, 20] width 29 height 12
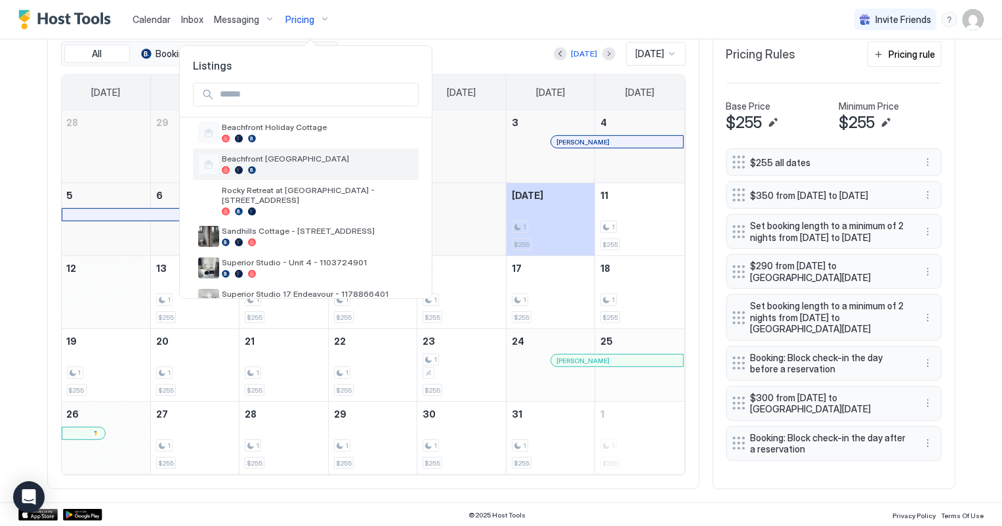
scroll to position [298, 0]
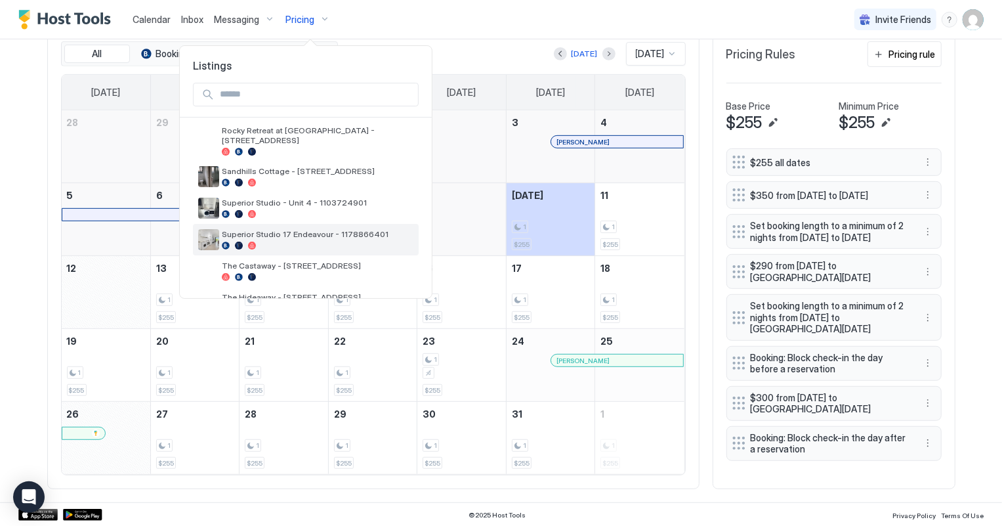
click at [321, 229] on span "Superior Studio 17 Endeavour - 1178866401" at bounding box center [318, 234] width 192 height 10
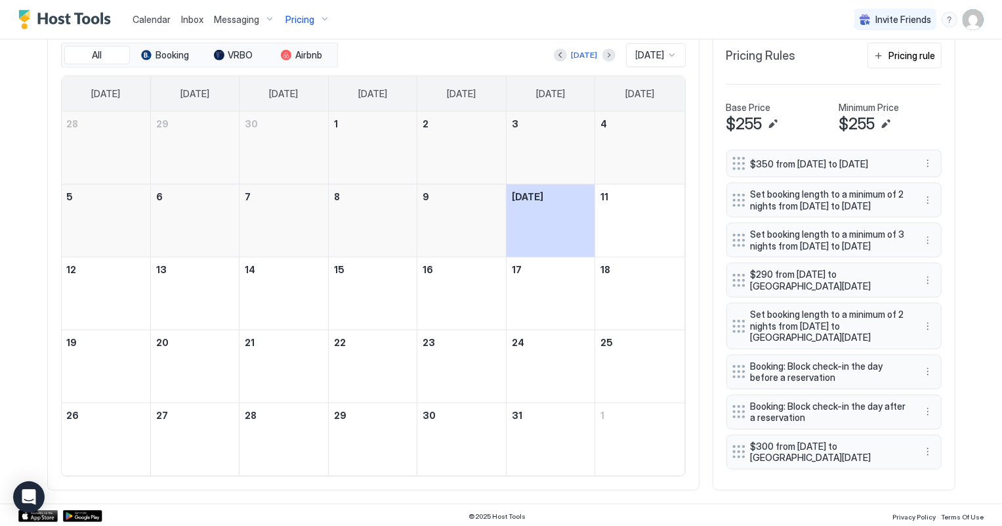
scroll to position [414, 0]
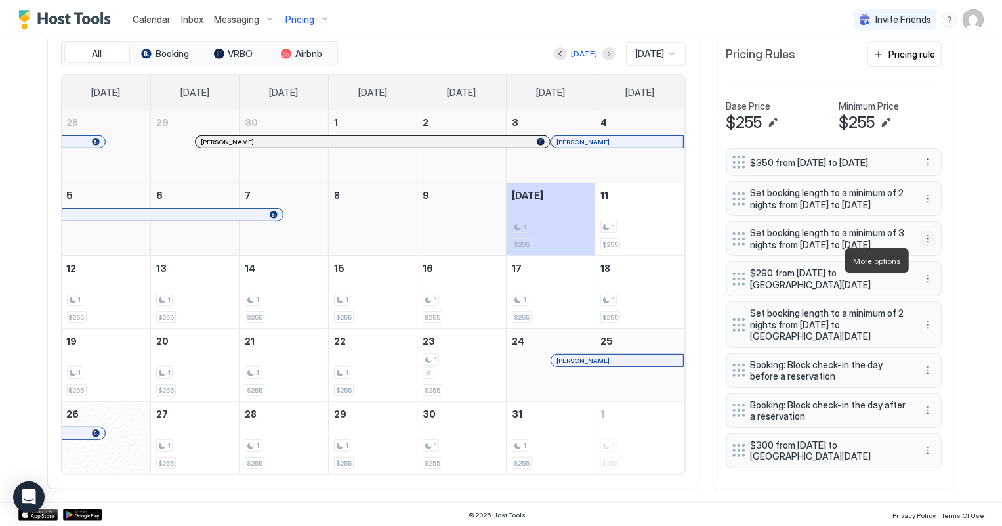
click at [924, 247] on button "More options" at bounding box center [928, 239] width 16 height 16
click at [951, 322] on span "Delete" at bounding box center [948, 321] width 24 height 10
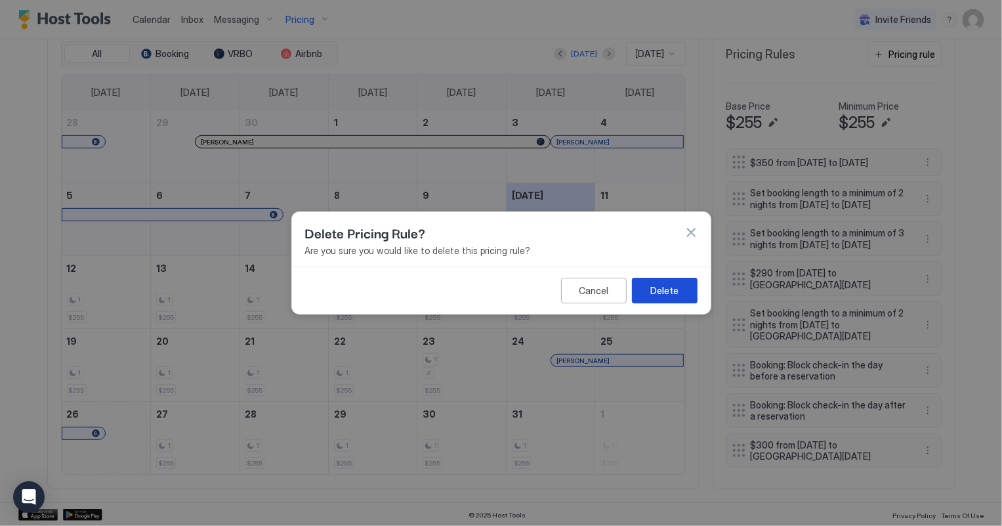
click at [684, 290] on button "Delete" at bounding box center [665, 291] width 66 height 26
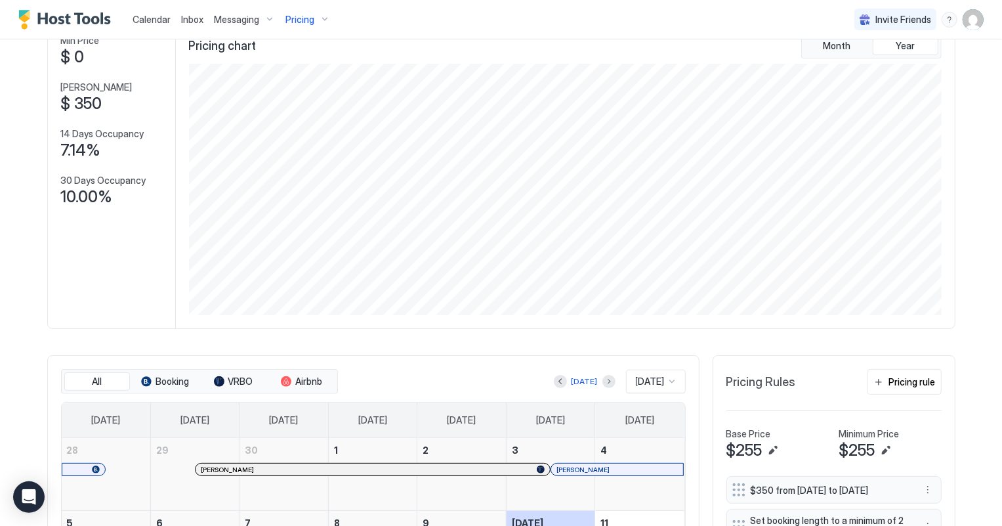
scroll to position [52, 0]
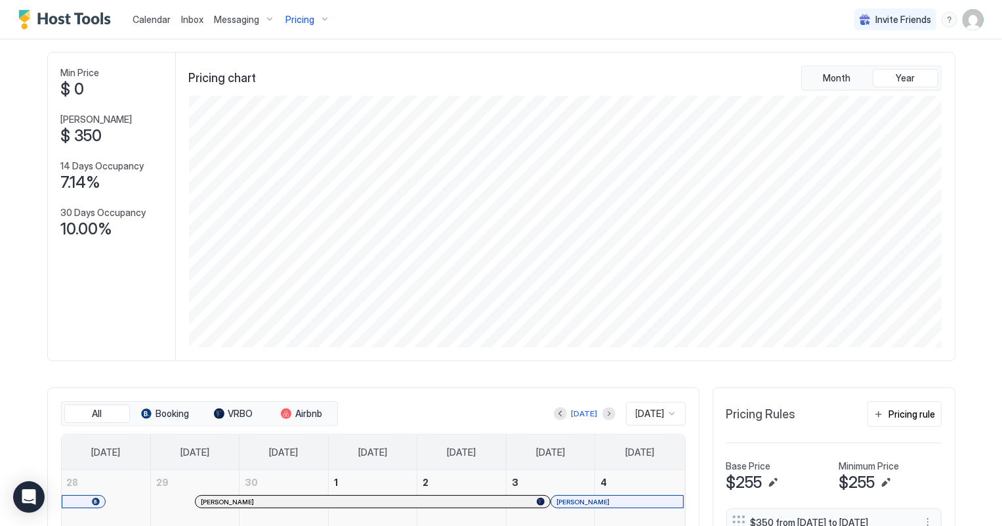
click at [299, 19] on span "Pricing" at bounding box center [299, 20] width 29 height 12
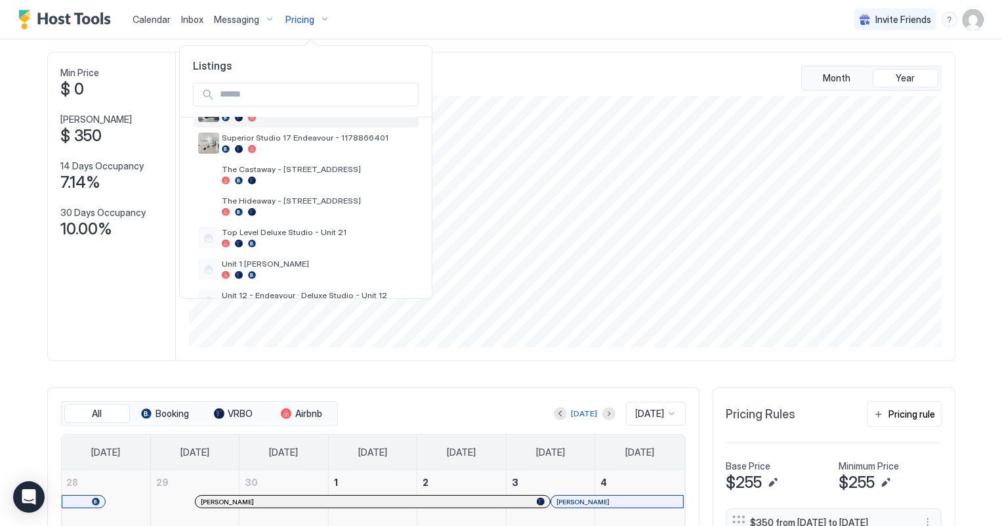
scroll to position [417, 0]
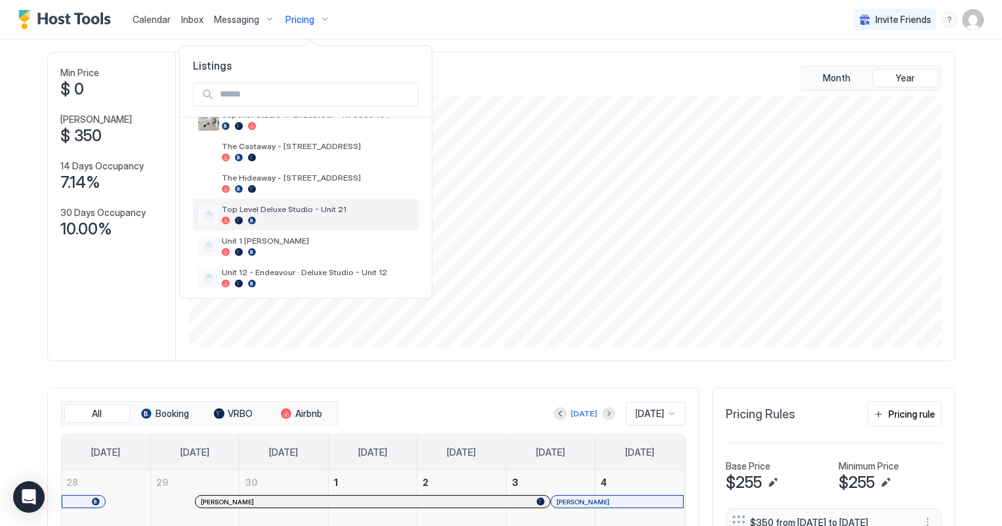
click at [358, 204] on span "Top Level Deluxe Studio - Unit 21" at bounding box center [318, 209] width 192 height 10
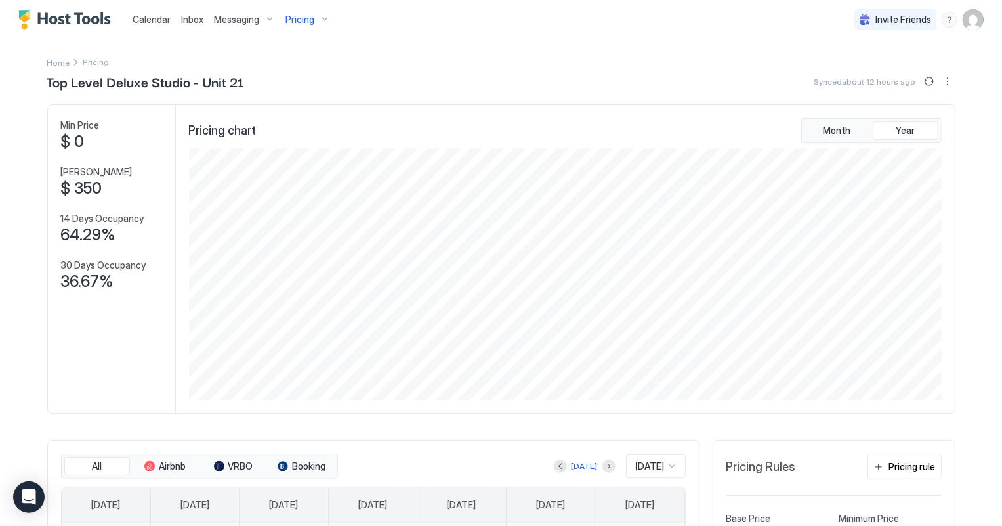
click at [297, 22] on span "Pricing" at bounding box center [299, 20] width 29 height 12
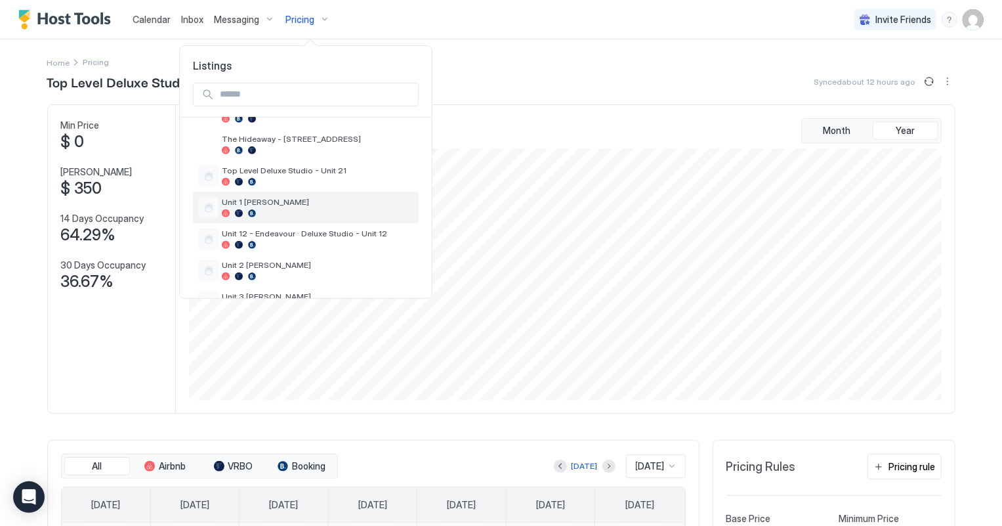
scroll to position [477, 0]
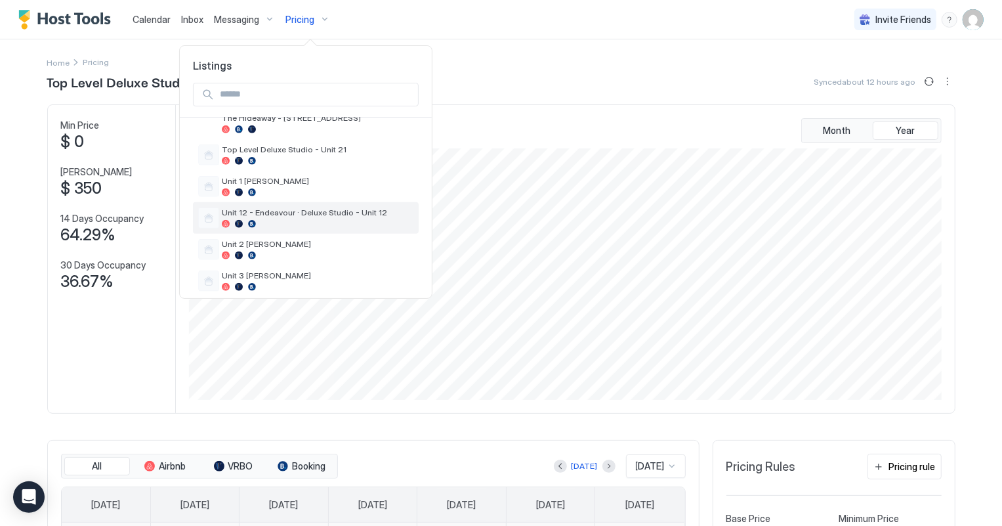
click at [366, 207] on span "Unit 12 - Endeavour · Deluxe Studio - Unit 12" at bounding box center [318, 212] width 192 height 10
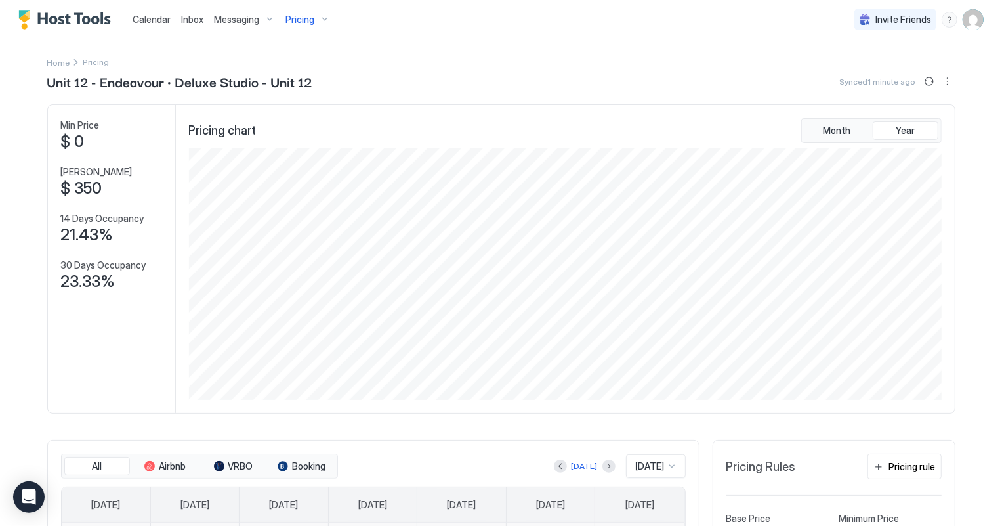
click at [159, 20] on span "Calendar" at bounding box center [152, 19] width 38 height 11
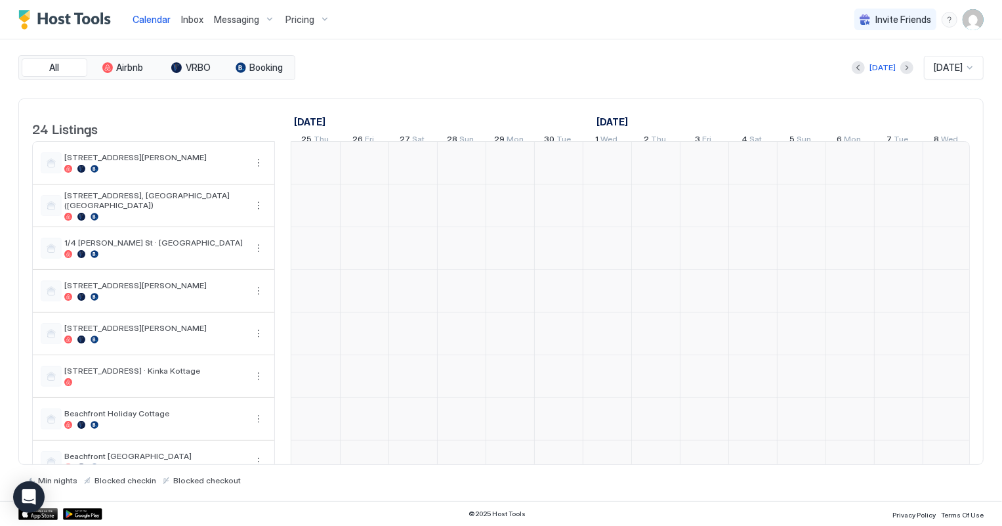
scroll to position [0, 728]
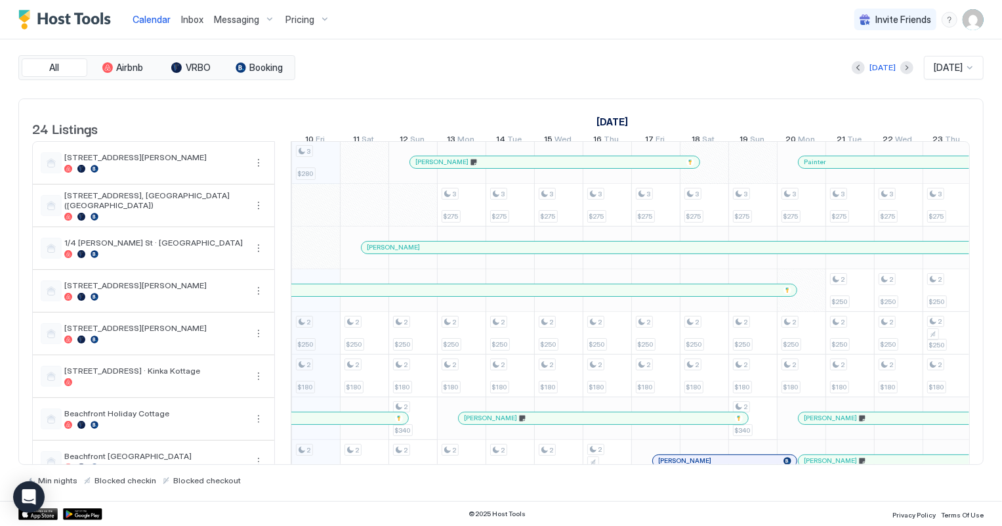
click at [303, 17] on span "Pricing" at bounding box center [299, 20] width 29 height 12
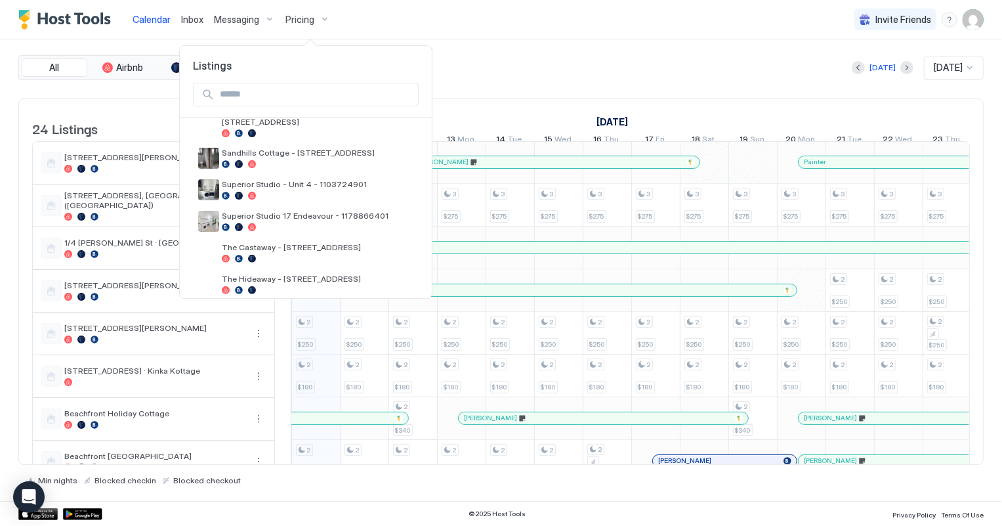
scroll to position [358, 0]
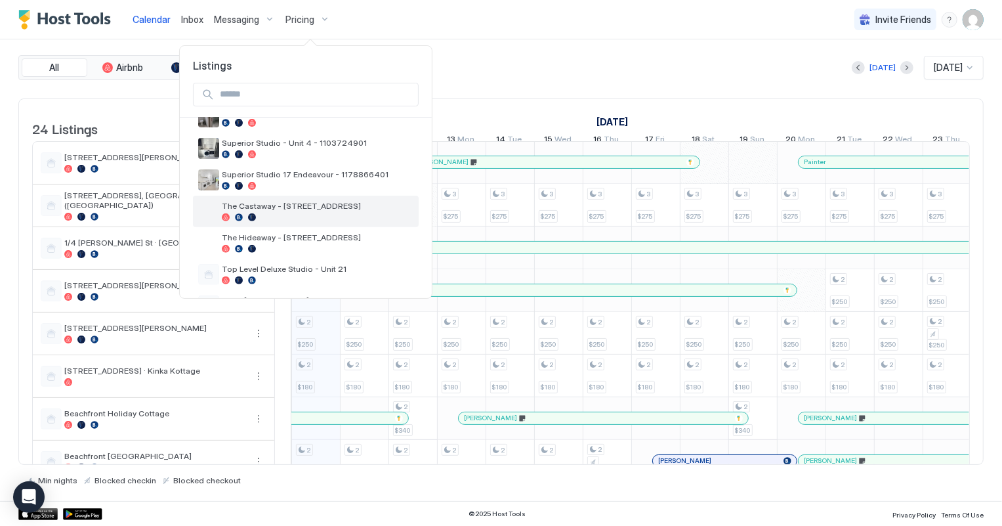
click at [318, 201] on span "The Castaway - [STREET_ADDRESS]" at bounding box center [318, 206] width 192 height 10
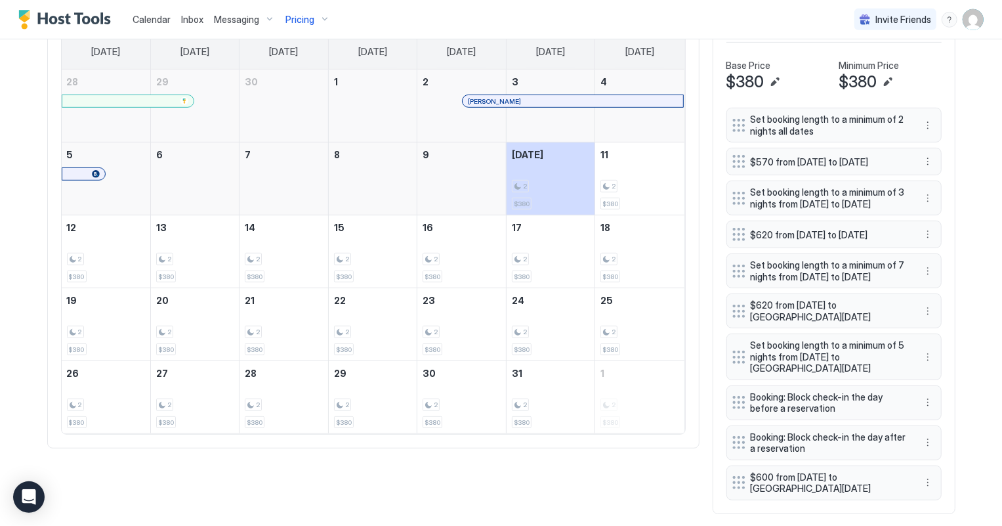
scroll to position [477, 0]
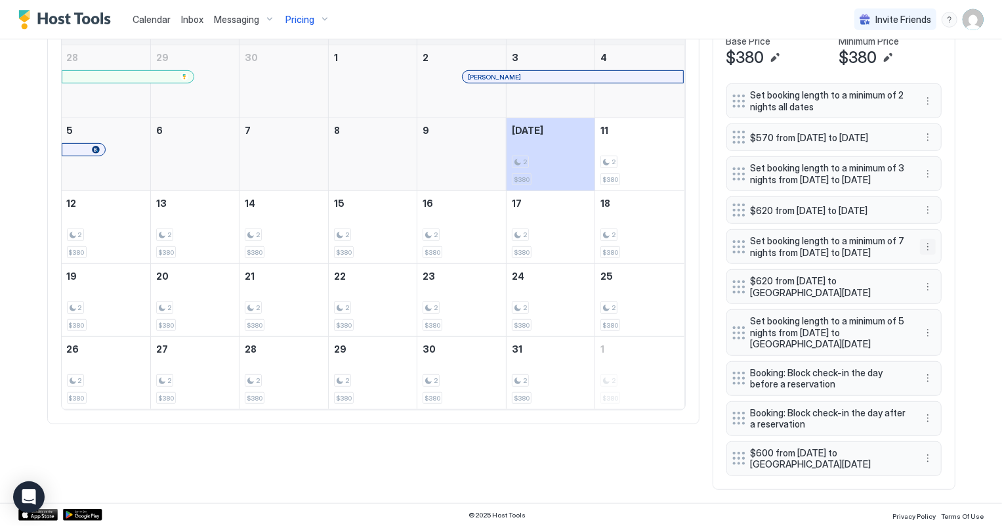
click at [925, 255] on button "More options" at bounding box center [928, 247] width 16 height 16
click at [946, 293] on span "Edit" at bounding box center [943, 296] width 14 height 10
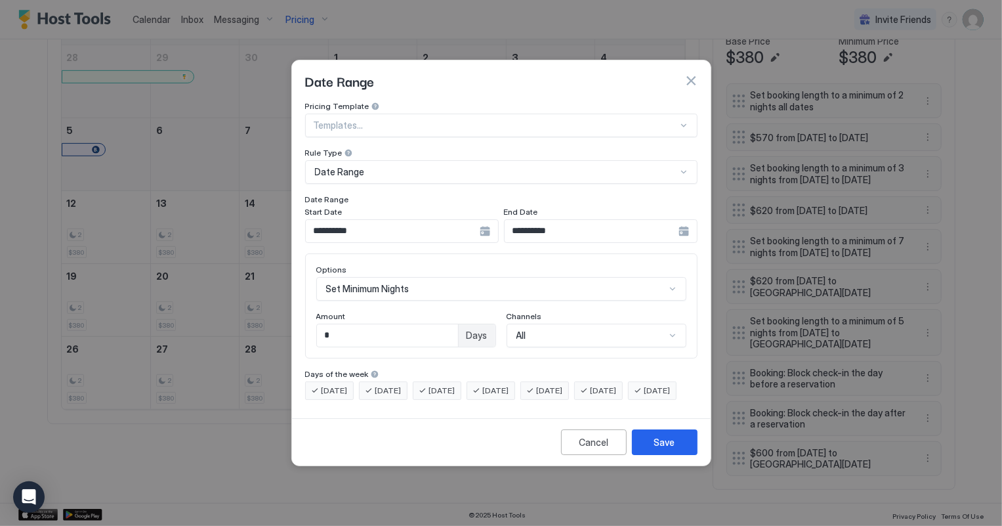
click at [447, 324] on input "*" at bounding box center [387, 335] width 141 height 22
type input "*"
click at [669, 449] on div "Save" at bounding box center [664, 442] width 21 height 14
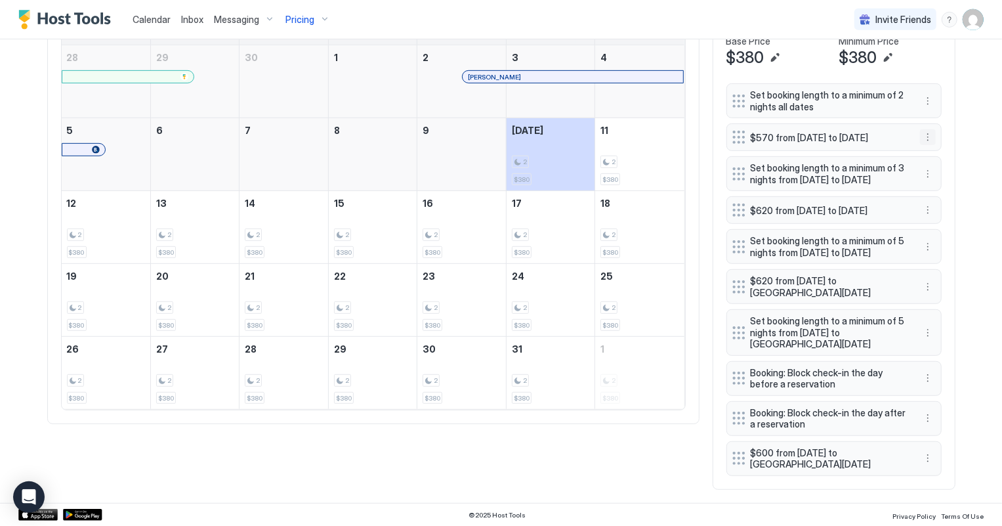
click at [925, 138] on button "More options" at bounding box center [928, 137] width 16 height 16
click at [955, 199] on span "Delete" at bounding box center [948, 201] width 24 height 10
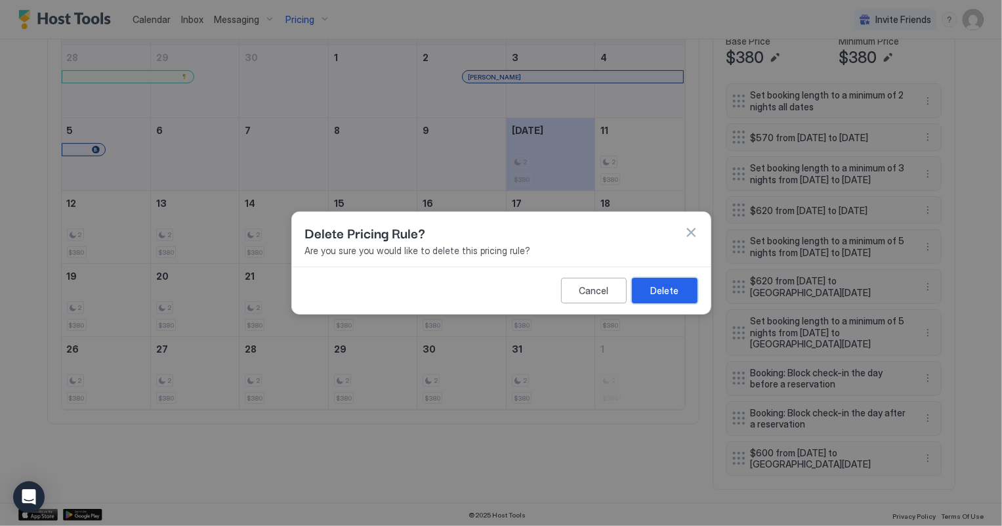
click at [663, 287] on div "Delete" at bounding box center [664, 290] width 28 height 14
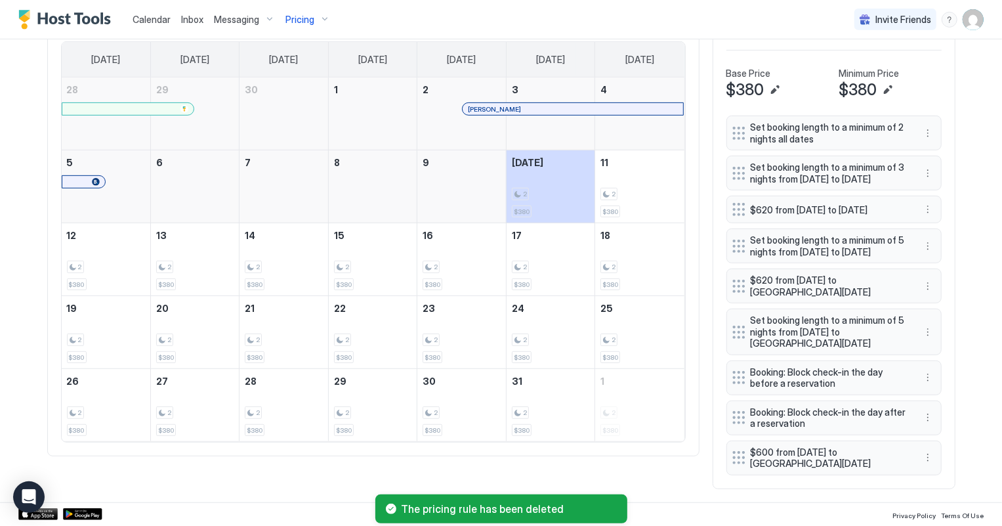
scroll to position [473, 0]
click at [925, 165] on button "More options" at bounding box center [928, 173] width 16 height 16
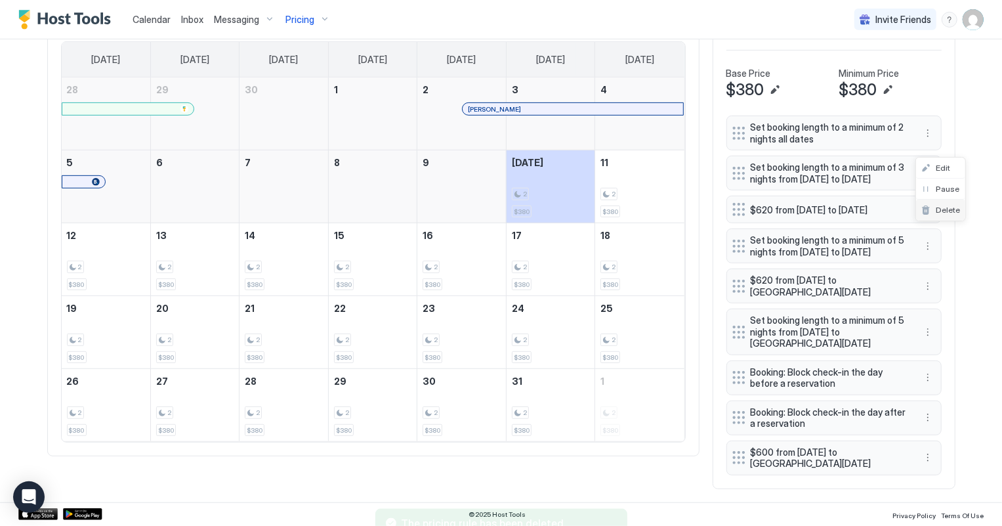
click at [950, 206] on span "Delete" at bounding box center [948, 210] width 24 height 10
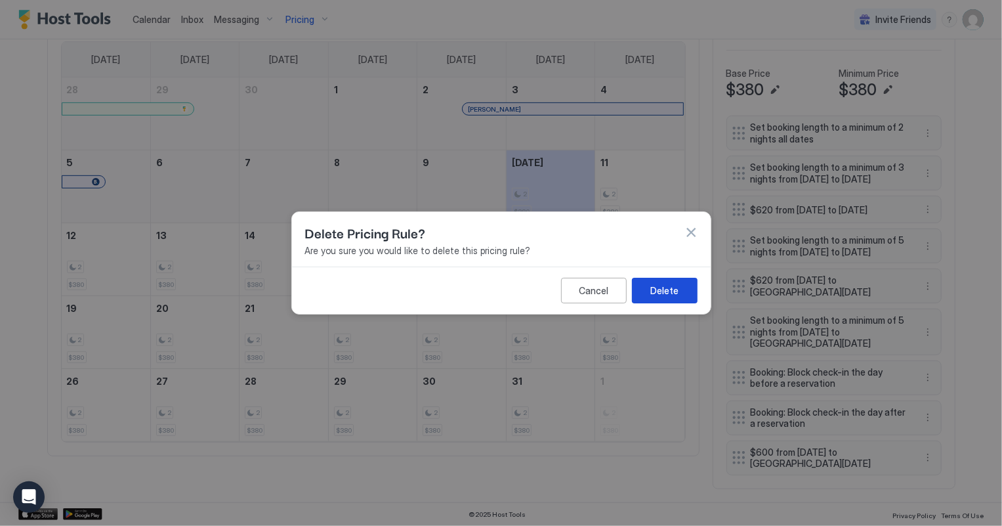
click at [663, 288] on div "Delete" at bounding box center [664, 290] width 28 height 14
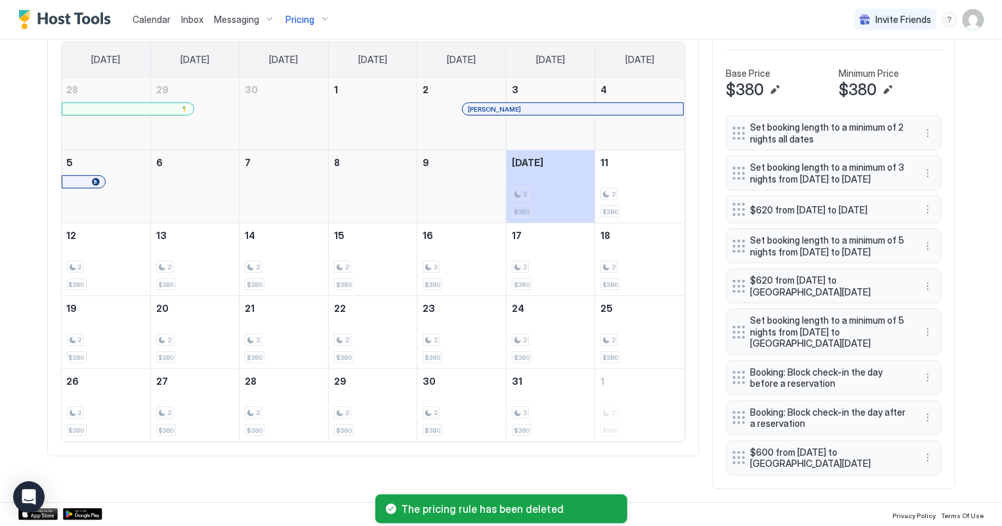
scroll to position [421, 0]
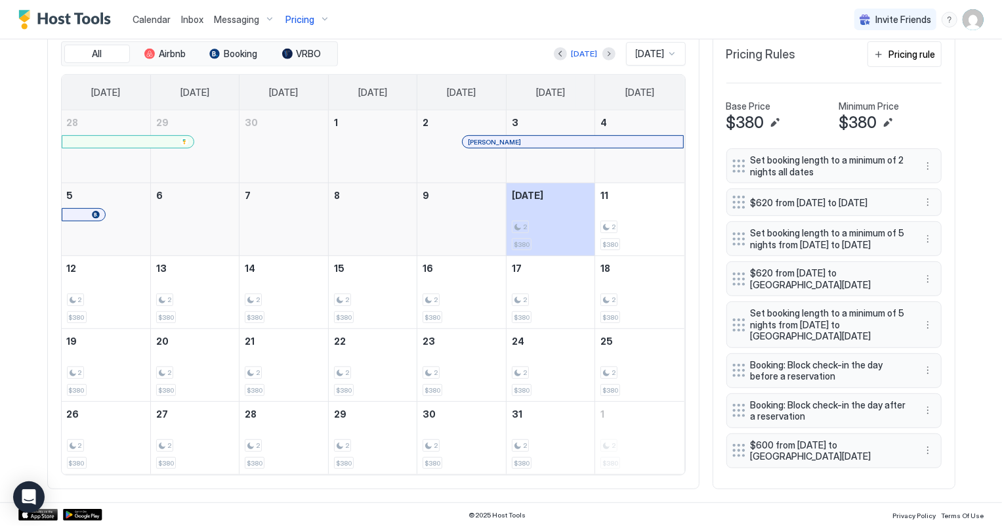
click at [311, 19] on span "Pricing" at bounding box center [299, 20] width 29 height 12
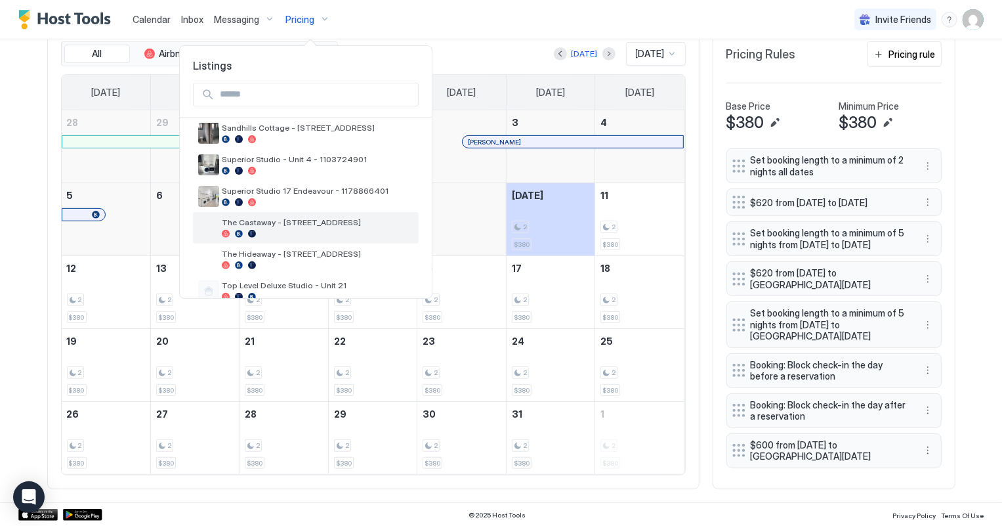
scroll to position [343, 0]
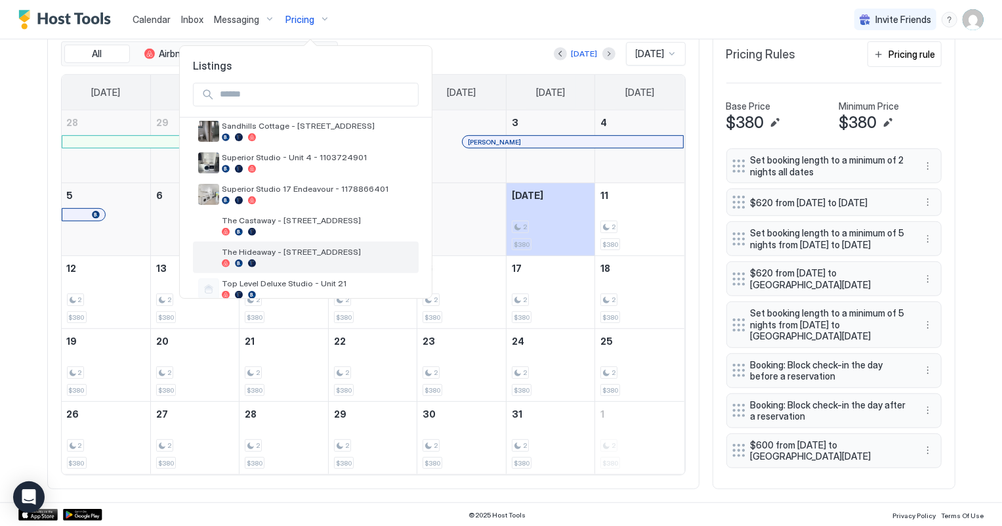
click at [278, 247] on span "The Hideaway - [STREET_ADDRESS]" at bounding box center [318, 252] width 192 height 10
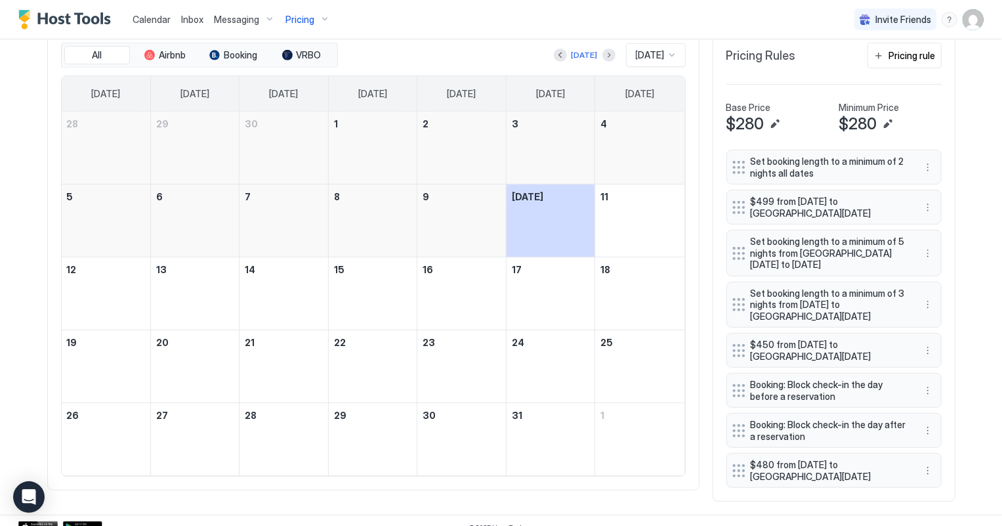
scroll to position [421, 0]
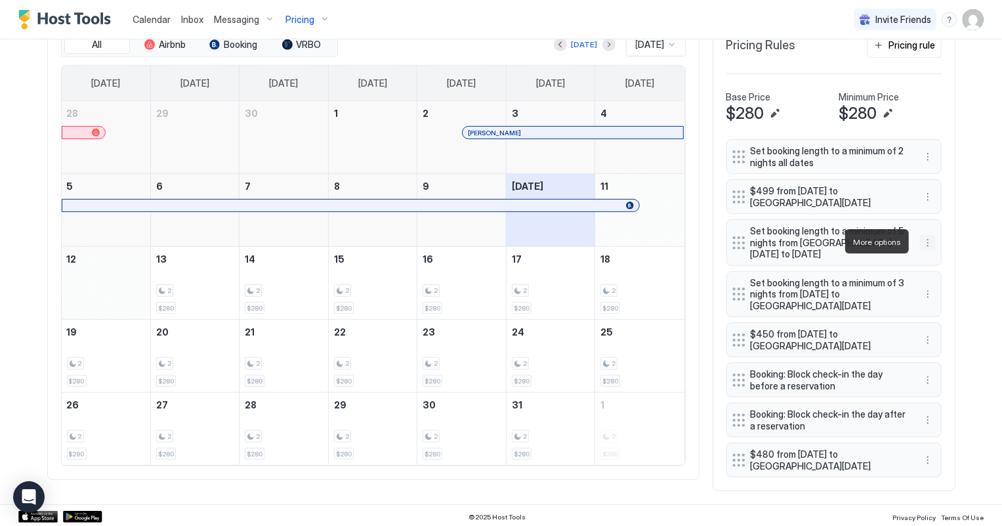
click at [925, 243] on button "More options" at bounding box center [928, 243] width 16 height 16
click at [947, 259] on span "Edit" at bounding box center [943, 260] width 14 height 10
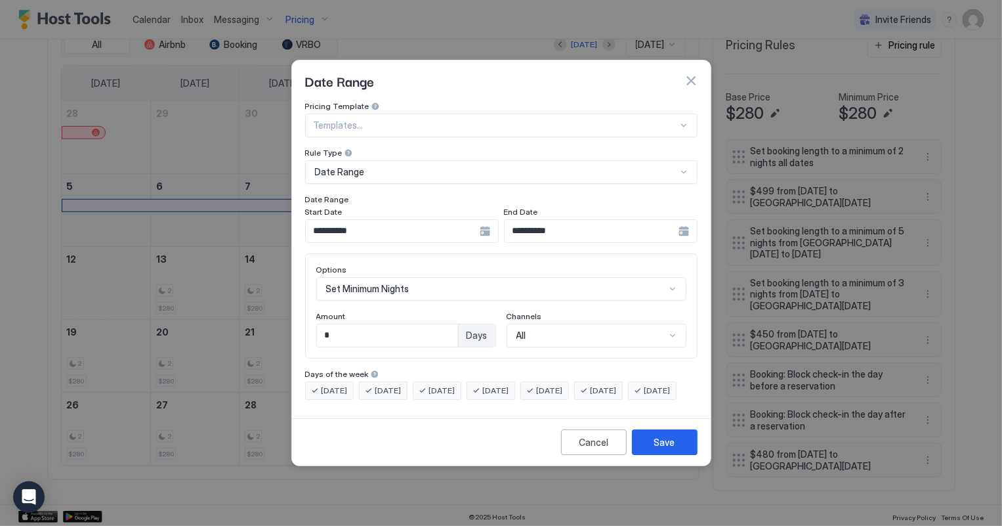
click at [340, 324] on input "*" at bounding box center [387, 335] width 141 height 22
type input "*"
click at [688, 451] on button "Save" at bounding box center [665, 442] width 66 height 26
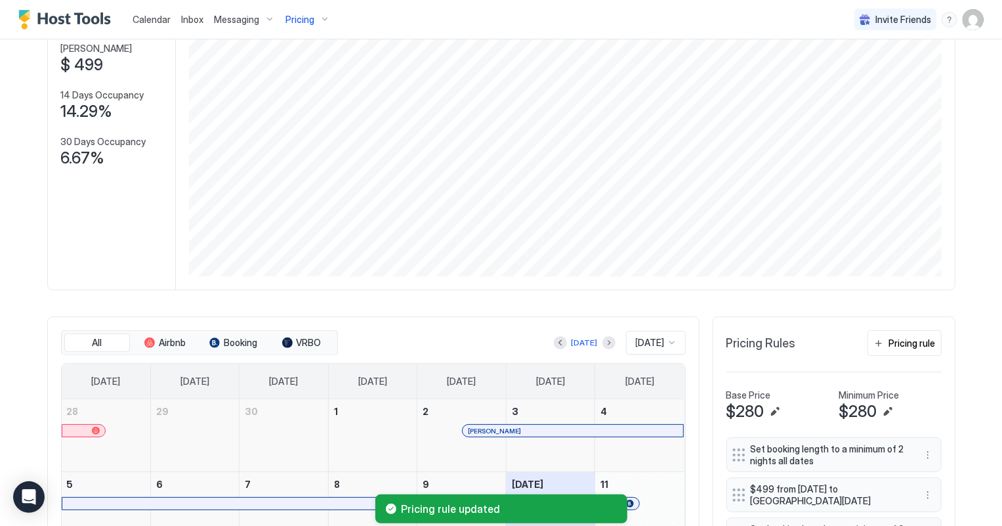
scroll to position [0, 0]
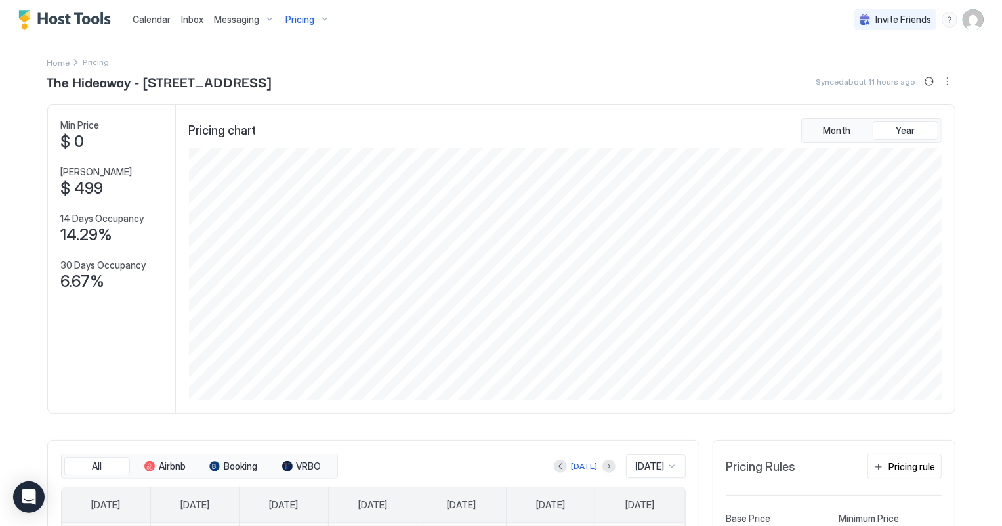
click at [145, 20] on span "Calendar" at bounding box center [152, 19] width 38 height 11
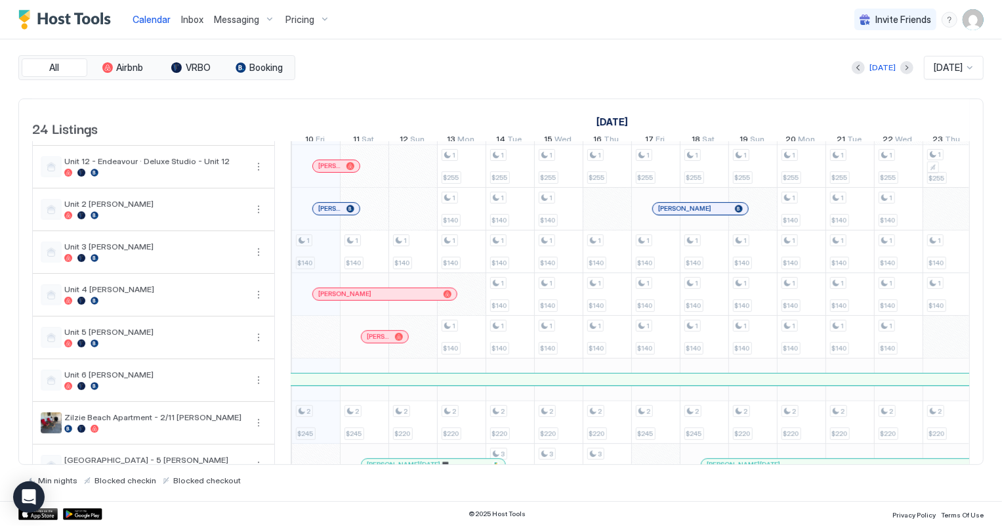
scroll to position [715, 0]
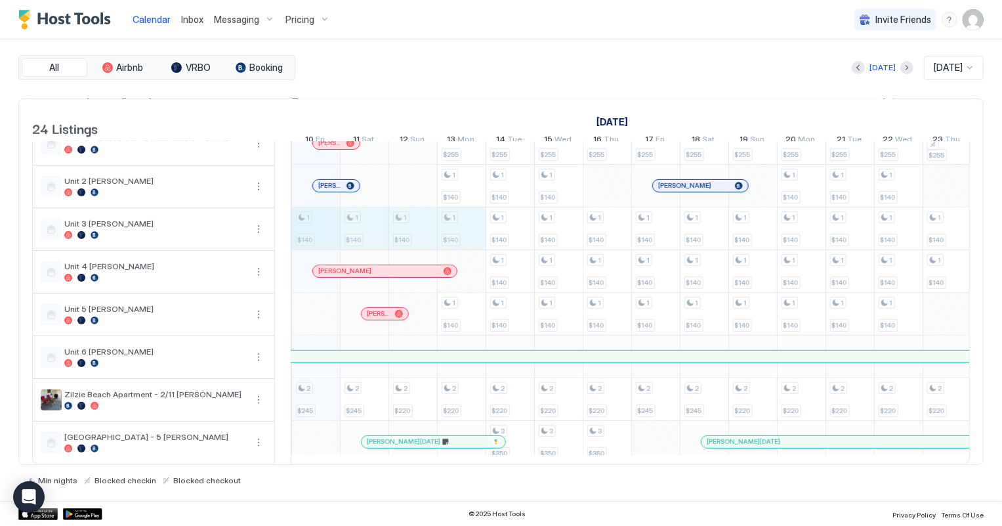
drag, startPoint x: 322, startPoint y: 221, endPoint x: 454, endPoint y: 230, distance: 132.8
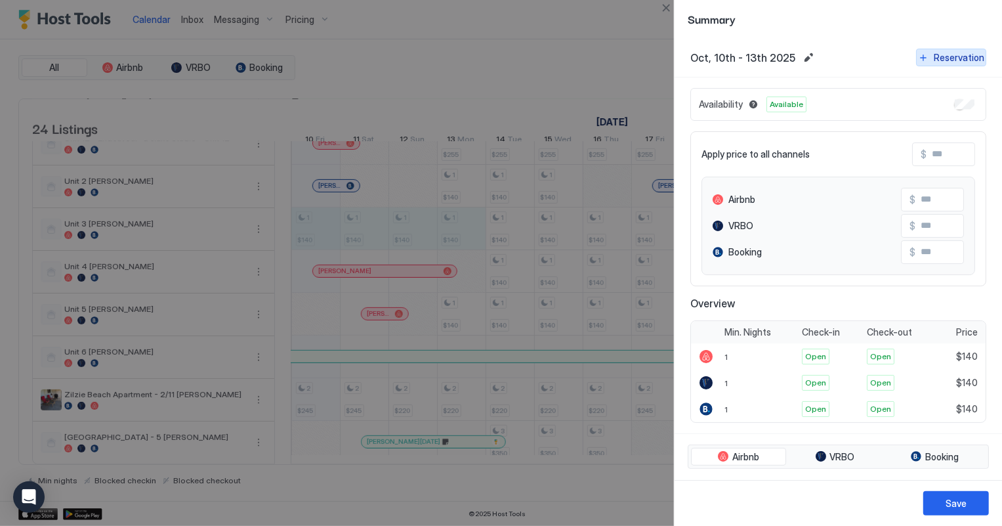
click at [925, 55] on button "Reservation" at bounding box center [951, 58] width 70 height 18
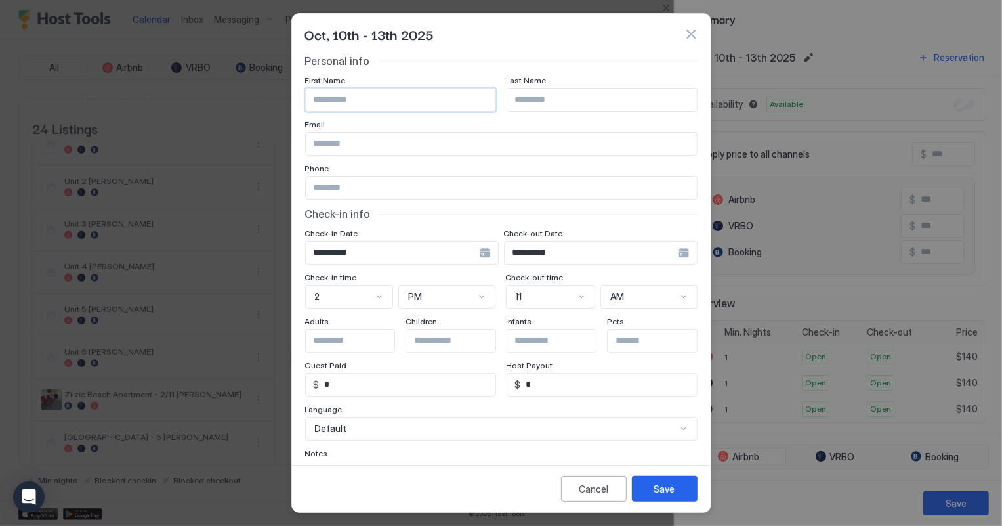
click at [360, 98] on input "Input Field" at bounding box center [401, 100] width 190 height 22
type input "****"
click at [662, 482] on div "Save" at bounding box center [664, 489] width 21 height 14
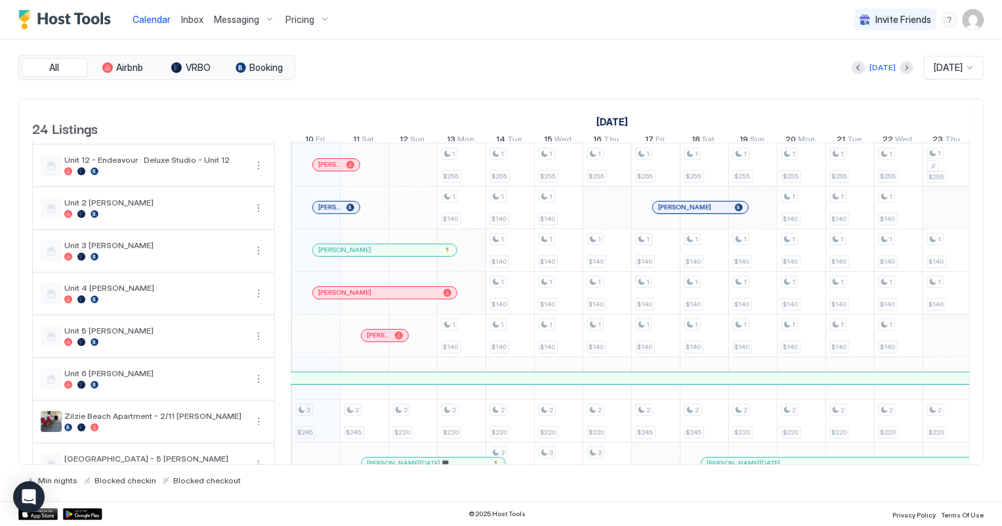
scroll to position [596, 0]
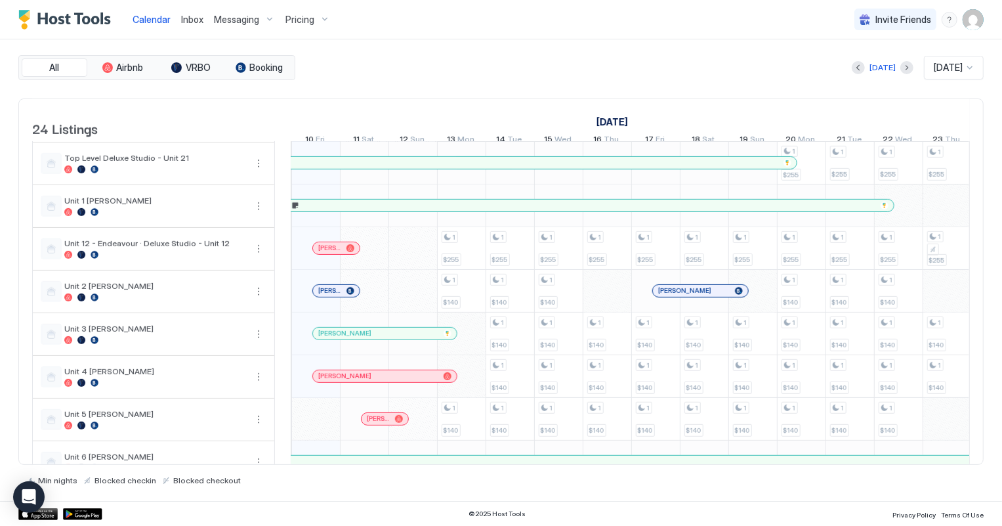
click at [192, 26] on link "Inbox" at bounding box center [192, 19] width 22 height 14
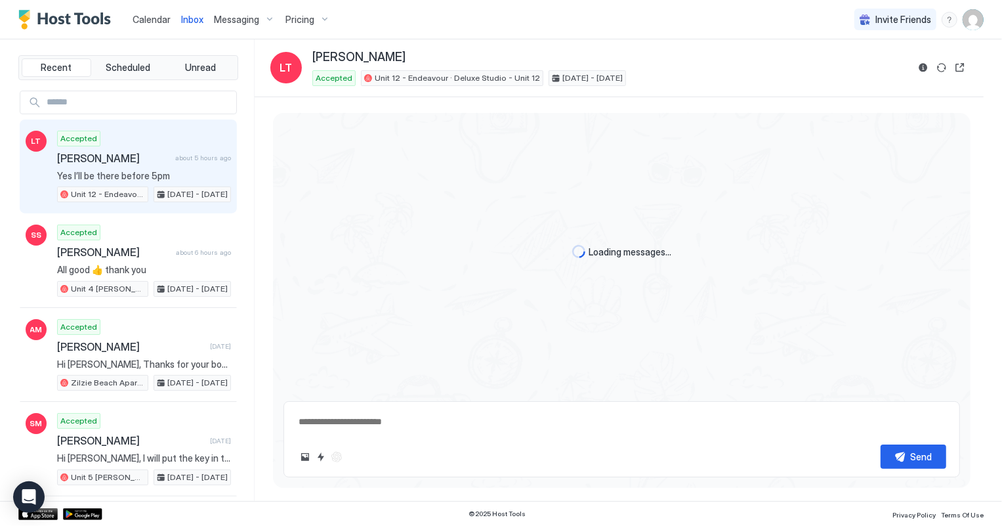
type textarea "*"
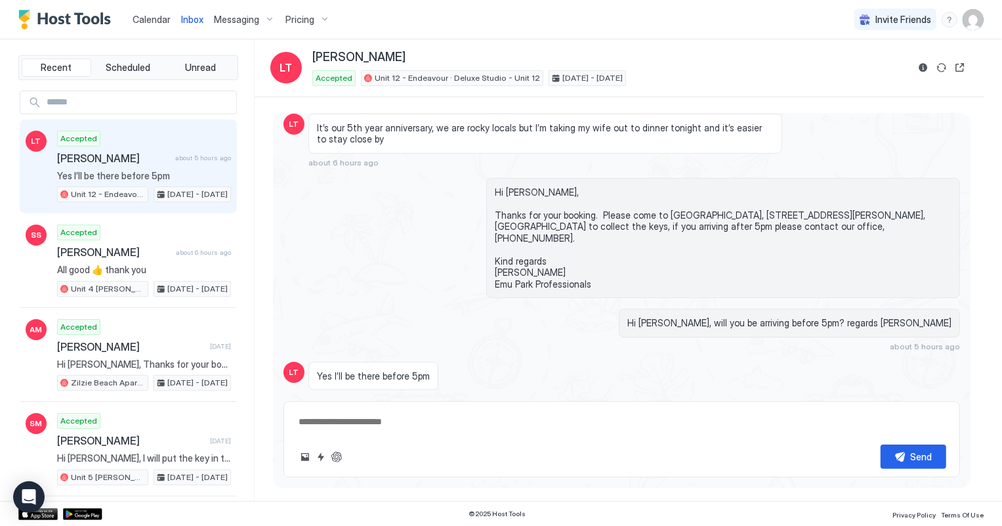
click at [149, 23] on span "Calendar" at bounding box center [152, 19] width 38 height 11
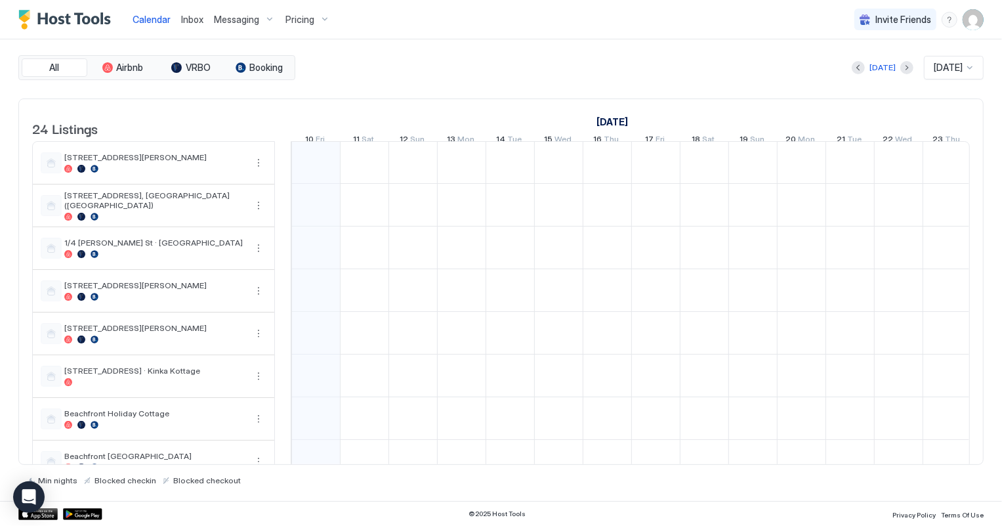
scroll to position [0, 728]
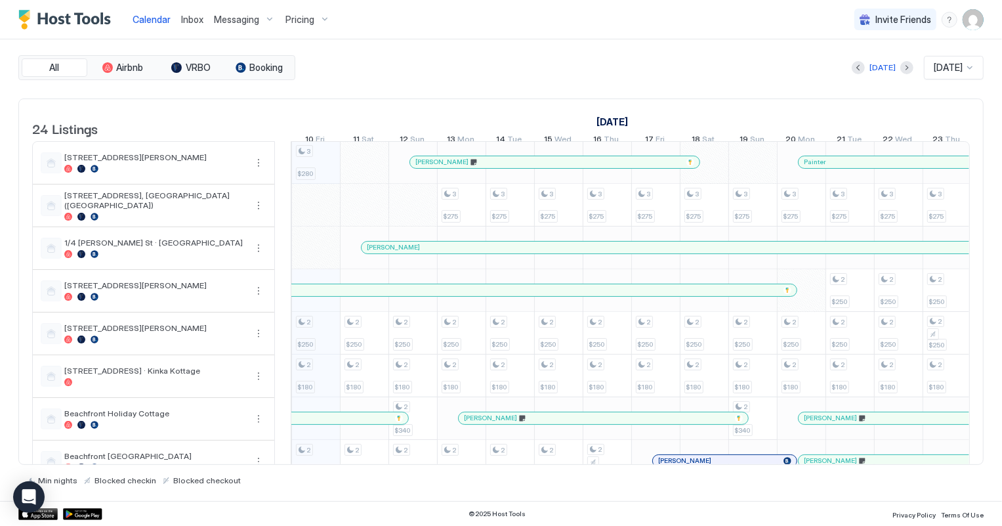
click at [965, 70] on div at bounding box center [970, 67] width 10 height 10
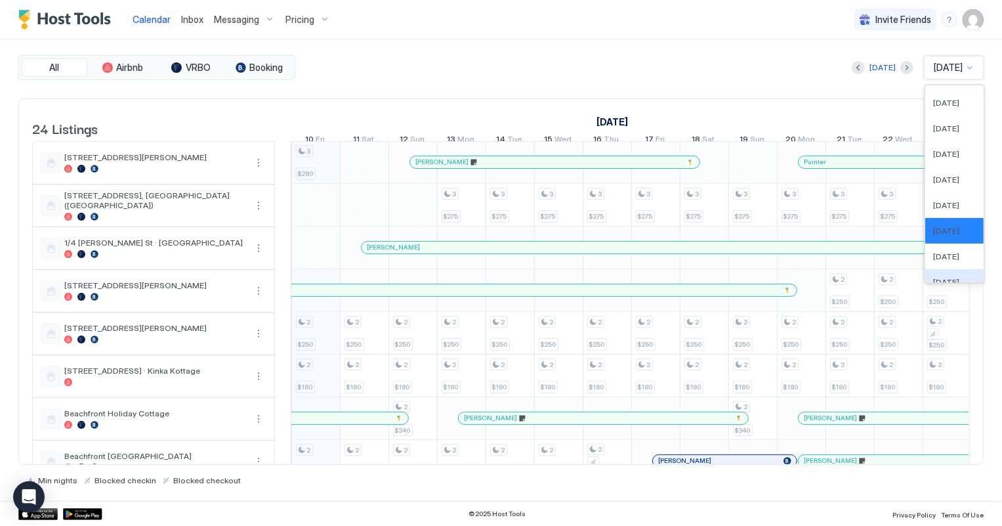
scroll to position [482, 0]
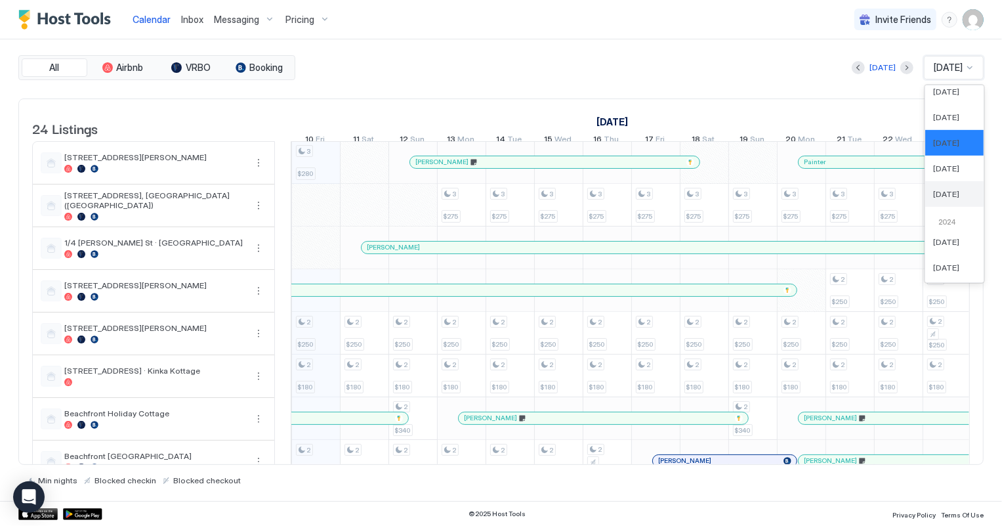
click at [957, 189] on span "[DATE]" at bounding box center [946, 194] width 26 height 10
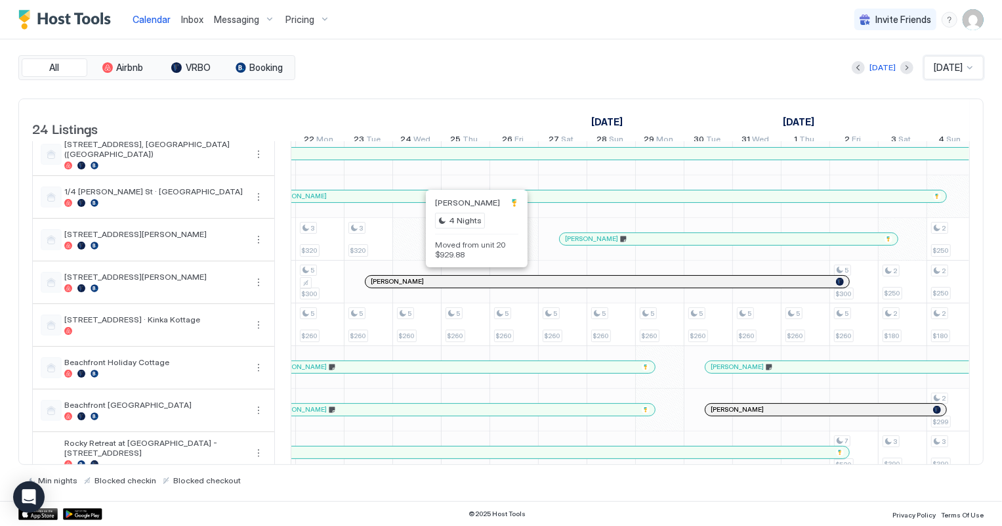
scroll to position [0, 0]
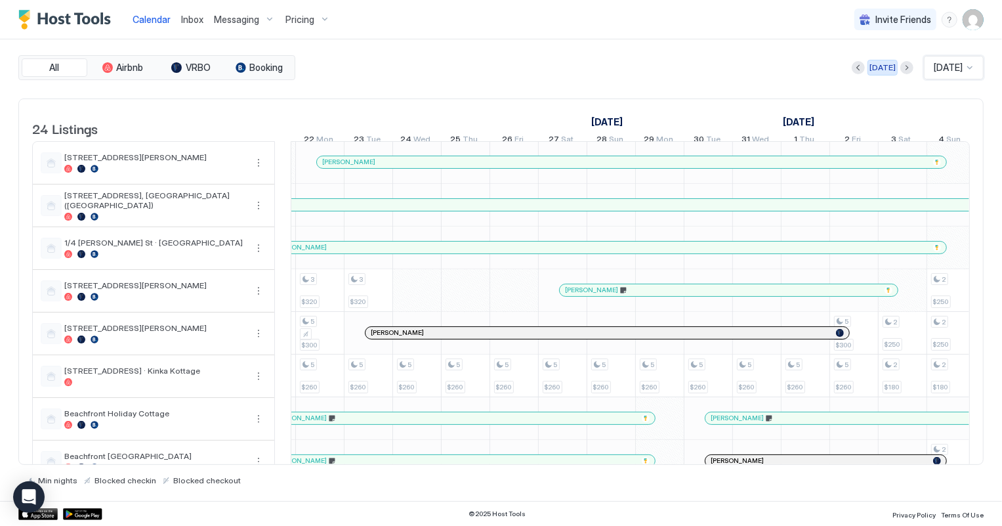
click at [873, 66] on div "[DATE]" at bounding box center [882, 68] width 26 height 12
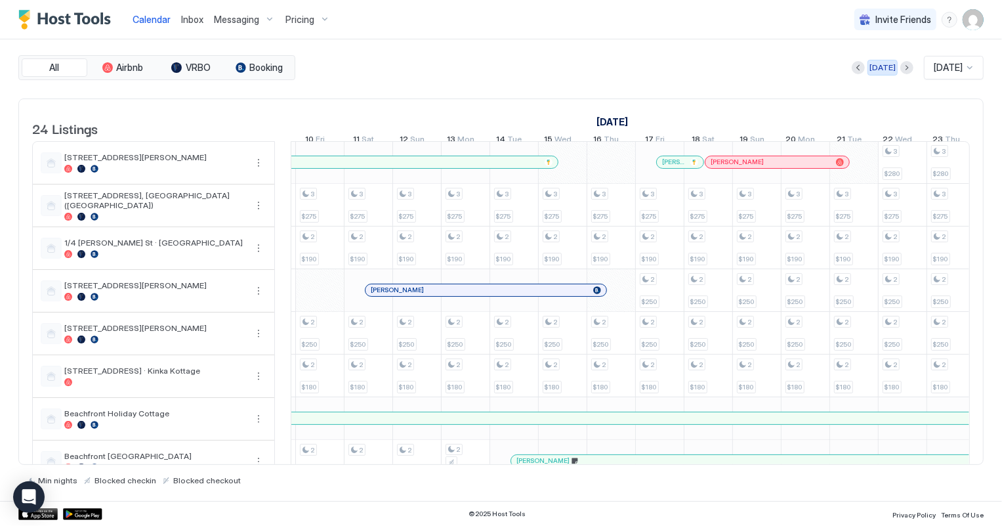
scroll to position [0, 728]
